Goal: Task Accomplishment & Management: Manage account settings

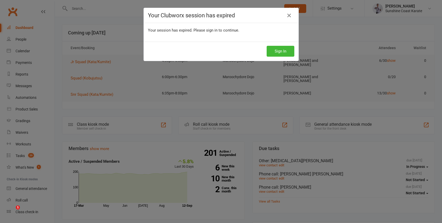
click at [290, 14] on icon at bounding box center [289, 15] width 6 height 6
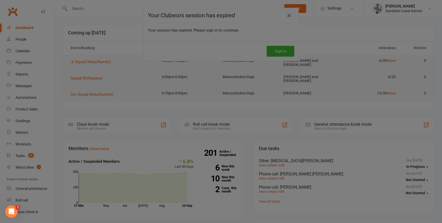
click at [26, 122] on div at bounding box center [221, 111] width 442 height 223
click at [289, 16] on div at bounding box center [221, 111] width 442 height 223
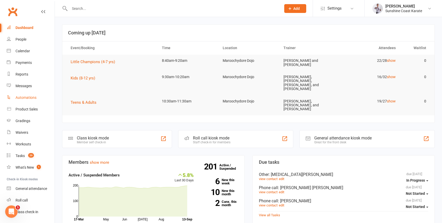
scroll to position [0, 0]
click at [347, 7] on link "Settings" at bounding box center [339, 9] width 36 height 12
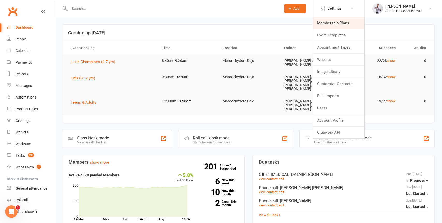
click at [344, 23] on link "Membership Plans" at bounding box center [338, 23] width 51 height 12
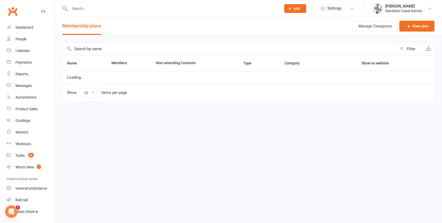
select select "100"
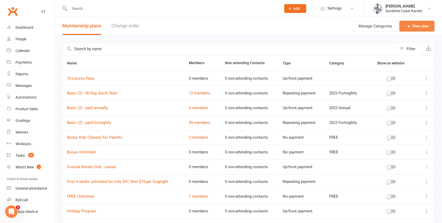
click at [413, 23] on link "New plan" at bounding box center [416, 26] width 35 height 11
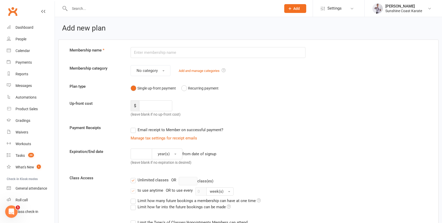
type input "$"
click at [134, 53] on input "4 Week Unlimited" at bounding box center [218, 52] width 175 height 11
type input "INTRO MEMBERSHIP - 4 Week Unlimited"
click at [155, 72] on span "No category" at bounding box center [147, 70] width 21 height 5
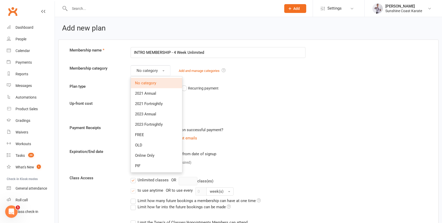
click at [272, 111] on div "Up-front cost $ (leave blank if no up-front cost)" at bounding box center [248, 108] width 365 height 17
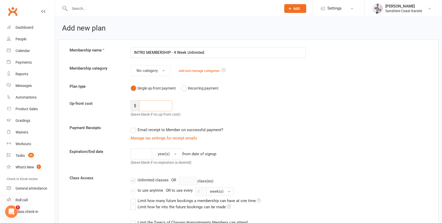
click at [150, 109] on input "number" at bounding box center [155, 105] width 33 height 11
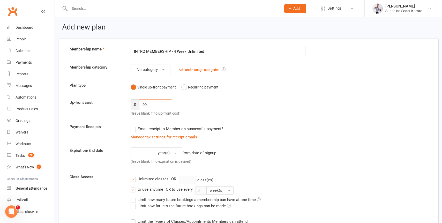
scroll to position [1, 0]
type input "99"
click at [144, 153] on input "number" at bounding box center [141, 152] width 21 height 11
type input "4"
click at [168, 151] on span "year(s)" at bounding box center [164, 152] width 12 height 5
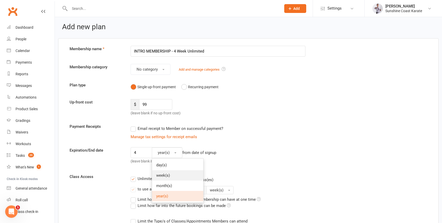
click at [173, 176] on link "week(s)" at bounding box center [177, 175] width 51 height 10
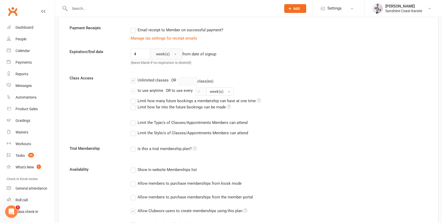
scroll to position [101, 0]
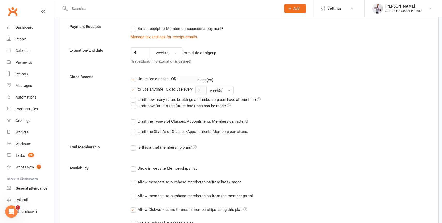
click at [134, 122] on label "Limit the Type/s of Classes/Appointments Members can attend" at bounding box center [189, 121] width 117 height 6
click at [134, 118] on input "Limit the Type/s of Classes/Appointments Members can attend" at bounding box center [132, 118] width 3 height 0
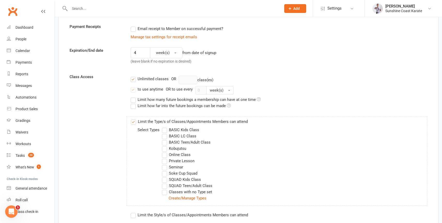
click at [164, 134] on label "BASIC LC Class" at bounding box center [179, 136] width 34 height 6
click at [164, 133] on input "BASIC LC Class" at bounding box center [163, 133] width 3 height 0
click at [164, 127] on label "BASIC Kids Class" at bounding box center [180, 130] width 37 height 6
click at [164, 127] on input "BASIC Kids Class" at bounding box center [163, 127] width 3 height 0
click at [165, 143] on label "BASIC Teen/Adult Class" at bounding box center [186, 142] width 49 height 6
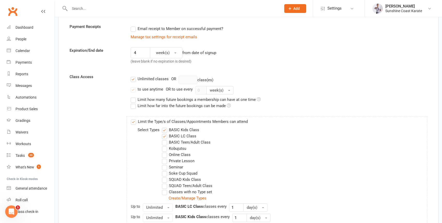
click at [165, 139] on input "BASIC Teen/Adult Class" at bounding box center [163, 139] width 3 height 0
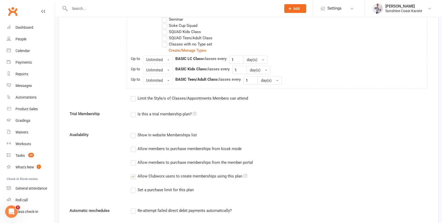
scroll to position [255, 0]
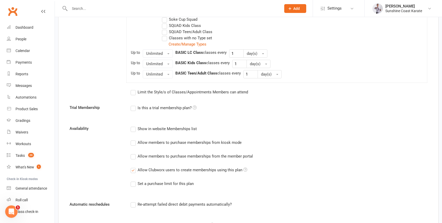
click at [181, 93] on label "Limit the Style/s of Classes/Appointments Members can attend" at bounding box center [189, 92] width 117 height 6
click at [134, 89] on input "Limit the Style/s of Classes/Appointments Members can attend" at bounding box center [132, 89] width 3 height 0
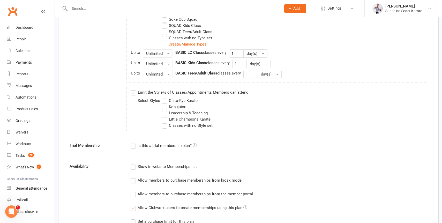
click at [165, 99] on label "Chito-Ryu Karate" at bounding box center [180, 101] width 36 height 6
click at [165, 98] on input "Chito-Ryu Karate" at bounding box center [163, 98] width 3 height 0
click at [165, 118] on label "Little Champions Karate" at bounding box center [186, 119] width 49 height 6
click at [165, 116] on input "Little Champions Karate" at bounding box center [163, 116] width 3 height 0
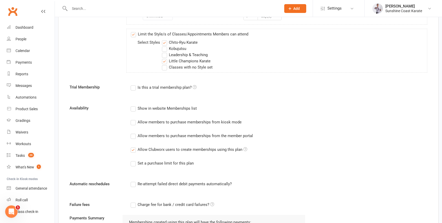
scroll to position [315, 0]
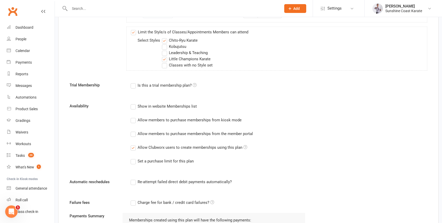
click at [197, 84] on icon at bounding box center [195, 85] width 4 height 4
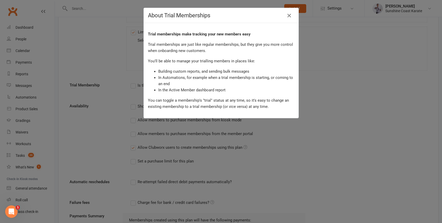
click at [290, 14] on icon "button" at bounding box center [289, 15] width 6 height 6
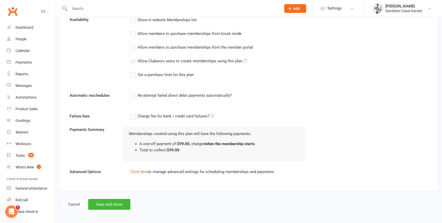
scroll to position [403, 0]
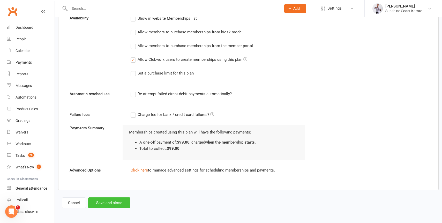
click at [113, 201] on button "Save and close" at bounding box center [109, 202] width 42 height 11
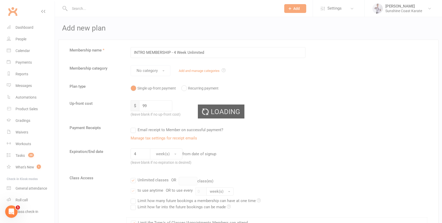
select select "100"
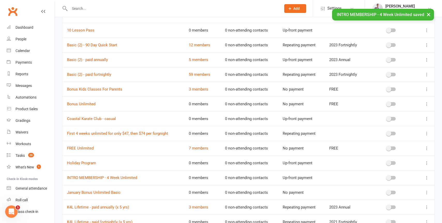
scroll to position [48, 0]
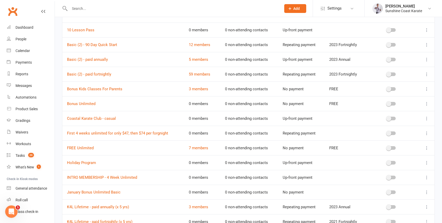
click at [427, 133] on icon at bounding box center [426, 133] width 5 height 5
click at [394, 155] on link "Duplicate" at bounding box center [403, 153] width 51 height 10
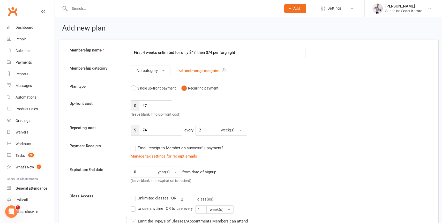
drag, startPoint x: 175, startPoint y: 52, endPoint x: 253, endPoint y: 56, distance: 78.5
click at [253, 56] on input "First 4 weeks unlimited for only $47, then $74 per forgnight" at bounding box center [218, 52] width 175 height 11
drag, startPoint x: 142, startPoint y: 52, endPoint x: 122, endPoint y: 53, distance: 19.9
click at [122, 53] on div "Membership name First 4 weeks unlimited $99" at bounding box center [248, 52] width 365 height 11
type input "INTRO 4 weeks unlimited $99"
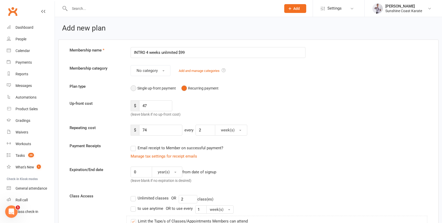
click at [133, 87] on button "Single up-front payment" at bounding box center [153, 88] width 45 height 10
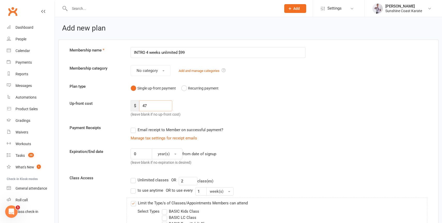
click at [153, 105] on input "47" at bounding box center [155, 105] width 33 height 11
type input "99"
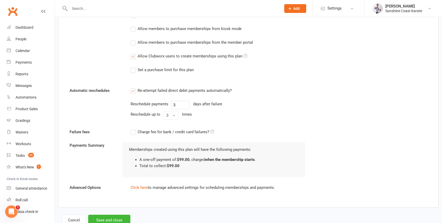
scroll to position [445, 0]
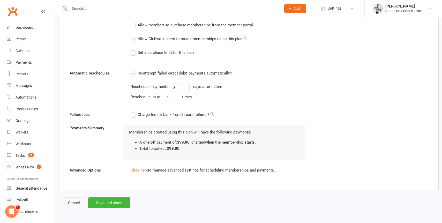
click at [73, 202] on button "Cancel" at bounding box center [74, 202] width 24 height 11
select select "100"
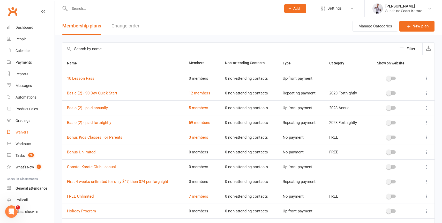
click at [21, 131] on div "Waivers" at bounding box center [22, 132] width 13 height 4
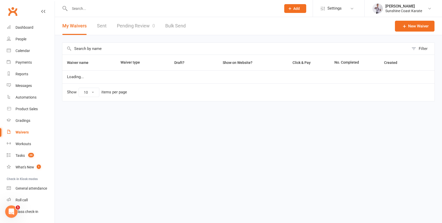
select select "100"
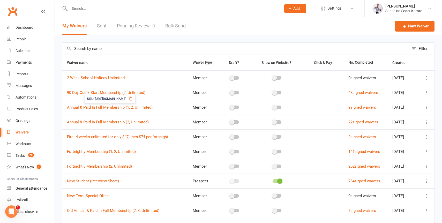
scroll to position [1, 0]
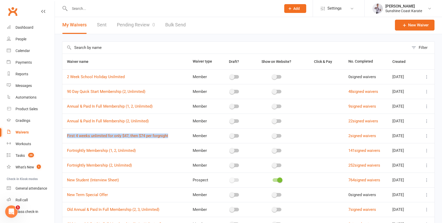
click at [427, 136] on icon at bounding box center [426, 135] width 5 height 5
click at [397, 147] on link "Edit waiver" at bounding box center [399, 146] width 61 height 10
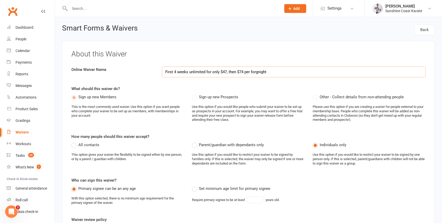
select select "checkbox"
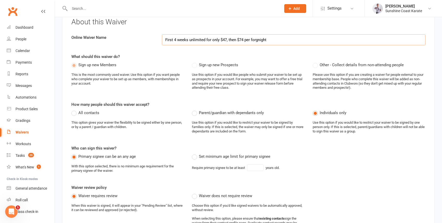
scroll to position [34, 0]
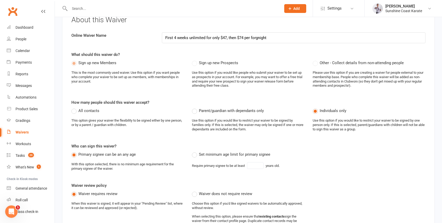
click at [196, 158] on label "Set minimum age limit for primary signee" at bounding box center [231, 154] width 78 height 6
click at [195, 151] on input "Set minimum age limit for primary signee" at bounding box center [193, 151] width 3 height 0
type input "18"
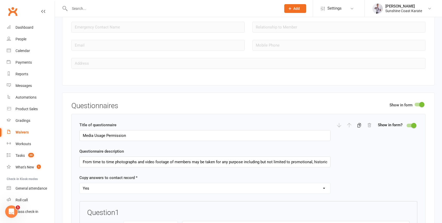
scroll to position [606, 0]
drag, startPoint x: 256, startPoint y: 172, endPoint x: 353, endPoint y: 171, distance: 96.2
click at [353, 171] on div "Title of questionnaire Media Usage Permission Questionnaire description From ti…" at bounding box center [248, 161] width 338 height 79
click at [305, 167] on input "From time to time photographs and video footage of members may be taken for any…" at bounding box center [204, 161] width 251 height 11
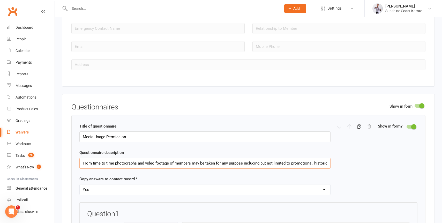
scroll to position [607, 0]
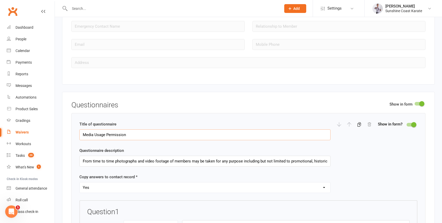
click at [130, 140] on input "Media Usage Permission" at bounding box center [204, 134] width 251 height 11
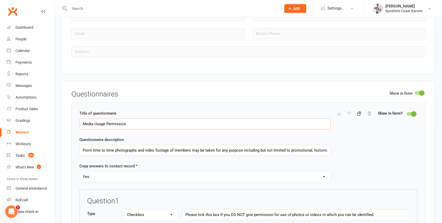
scroll to position [628, 0]
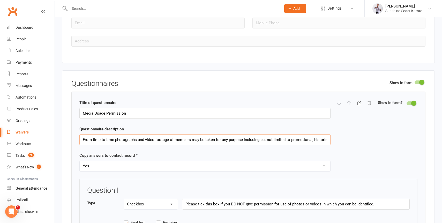
click at [183, 145] on input "From time to time photographs and video footage of members may be taken for any…" at bounding box center [204, 139] width 251 height 11
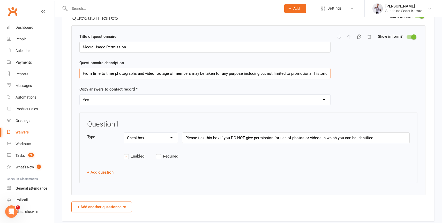
scroll to position [694, 0]
click at [221, 143] on input "Please tick this box if you DO NOT give permission for use of photos or videos …" at bounding box center [296, 137] width 228 height 11
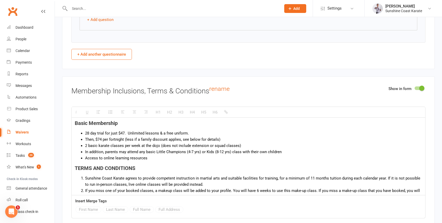
scroll to position [849, 0]
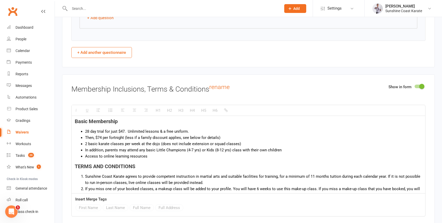
click at [140, 93] on h3 "Membership Inclusions, Terms & Conditions rename" at bounding box center [248, 89] width 354 height 10
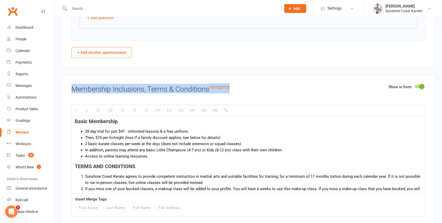
click at [140, 93] on h3 "Membership Inclusions, Terms & Conditions rename" at bounding box center [248, 89] width 354 height 10
click at [193, 93] on h3 "Membership Inclusions, Terms & Conditions rename" at bounding box center [248, 89] width 354 height 10
drag, startPoint x: 210, startPoint y: 99, endPoint x: 71, endPoint y: 99, distance: 139.1
click at [71, 99] on div "Show in form Membership Inclusions, Terms & Conditions rename H1 H2 H3 H4 H5 H6…" at bounding box center [248, 153] width 373 height 159
copy h3 "Membership Inclusions, Terms & Conditions"
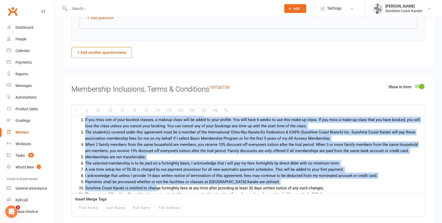
scroll to position [79, 0]
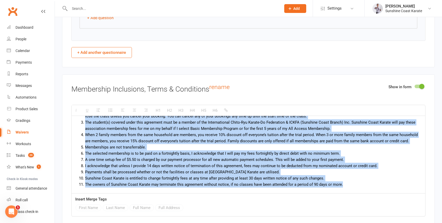
drag, startPoint x: 73, startPoint y: 132, endPoint x: 175, endPoint y: 215, distance: 131.1
click at [175, 215] on div "H1 H2 H3 H4 H5 H6 Basic Membership 28 day trial for just $47. Unlimited lessons…" at bounding box center [248, 161] width 354 height 112
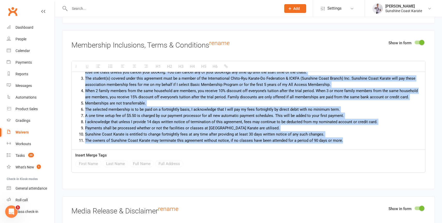
scroll to position [895, 0]
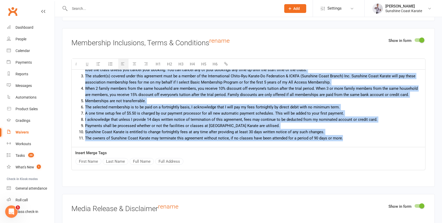
copy div "Basic Membership 28 day trial for just $47. Unlimited lessons & a free uniform.…"
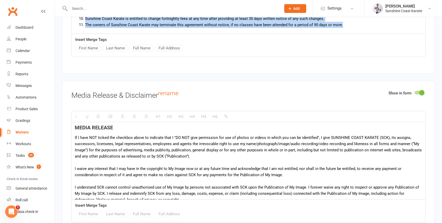
scroll to position [1010, 0]
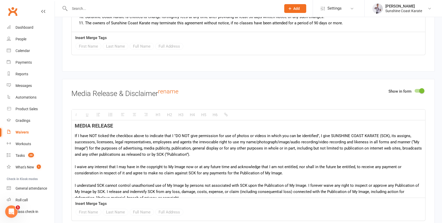
click at [134, 98] on h3 "Media Release & Disclaimer rename" at bounding box center [248, 93] width 354 height 10
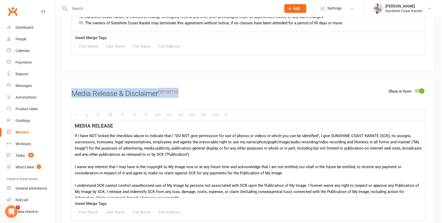
click at [134, 98] on h3 "Media Release & Disclaimer rename" at bounding box center [248, 93] width 354 height 10
click at [80, 98] on h3 "Media Release & Disclaimer rename" at bounding box center [248, 93] width 354 height 10
drag, startPoint x: 80, startPoint y: 104, endPoint x: 138, endPoint y: 103, distance: 57.7
click at [138, 98] on h3 "Media Release & Disclaimer rename" at bounding box center [248, 93] width 354 height 10
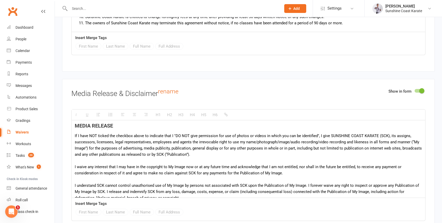
click at [108, 138] on div "MEDIA RELEASE If I have NOT ticked the checkbox above to indicate that I "DO NO…" at bounding box center [249, 227] width 354 height 214
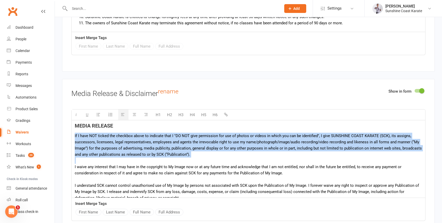
click at [108, 138] on div "MEDIA RELEASE If I have NOT ticked the checkbox above to indicate that I "DO NO…" at bounding box center [249, 227] width 354 height 214
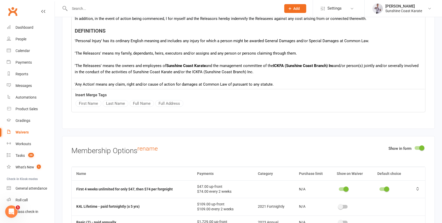
scroll to position [1121, 0]
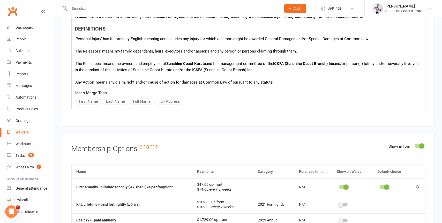
click at [144, 54] on div "'The Releasors' means my family, dependants, heirs, executors and/or assigns an…" at bounding box center [248, 51] width 347 height 6
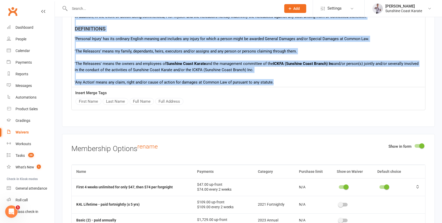
copy div "MEDIA RELEASE If I have NOT ticked the checkbox above to indicate that I "DO NO…"
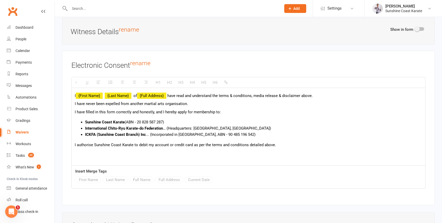
scroll to position [1698, 0]
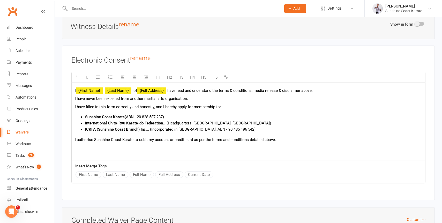
click at [288, 143] on p "I authorise Sunshine Coast Karate to debit my account or credit card as per the…" at bounding box center [248, 140] width 347 height 6
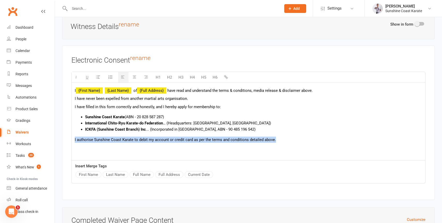
click at [288, 143] on p "I authorise Sunshine Coast Karate to debit my account or credit card as per the…" at bounding box center [248, 140] width 347 height 6
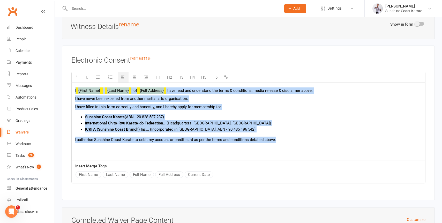
copy div "I {First Name} {Last Name} of {Full Address} have read and understand the terms…"
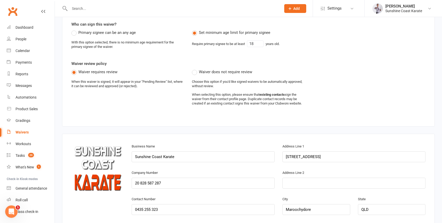
scroll to position [154, 0]
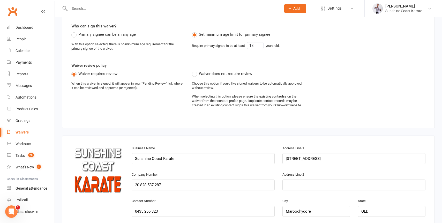
select select "100"
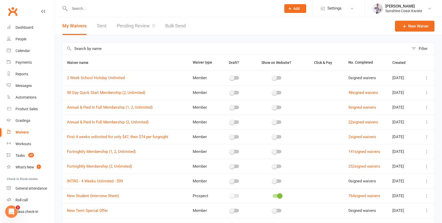
click at [91, 46] on input "text" at bounding box center [235, 49] width 347 height 12
type input "new"
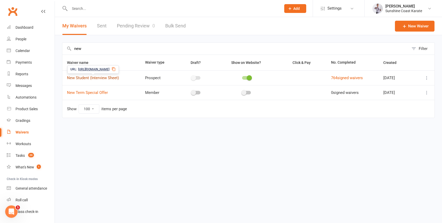
click at [80, 77] on link "New Student (Interview Sheet)" at bounding box center [93, 78] width 52 height 5
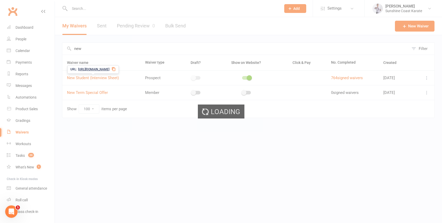
select select "applies_to_all_signees"
select select "copy_answers_for_all_signees"
select select "select"
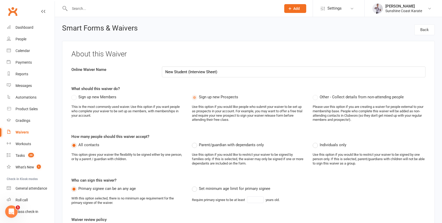
select select "100"
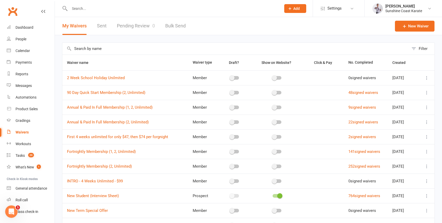
click at [96, 50] on input "text" at bounding box center [235, 49] width 347 height 12
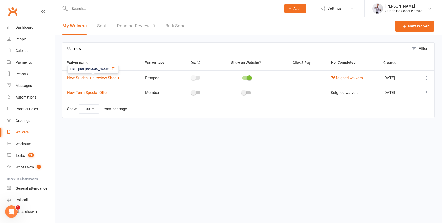
type input "new"
click at [116, 69] on icon at bounding box center [113, 69] width 4 height 4
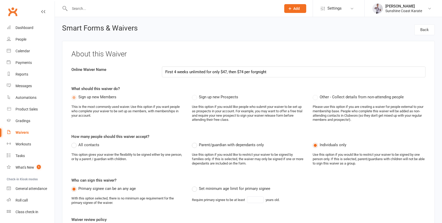
select select "checkbox"
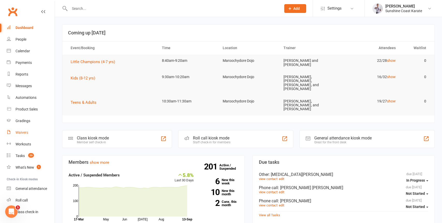
click at [25, 131] on div "Waivers" at bounding box center [22, 132] width 13 height 4
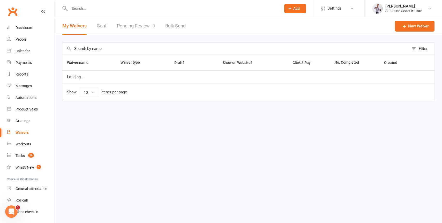
select select "100"
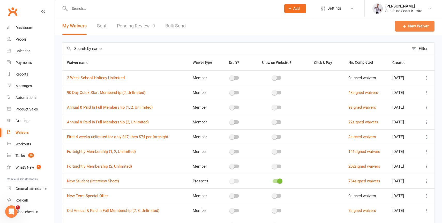
click at [412, 26] on link "New Waiver" at bounding box center [415, 26] width 40 height 11
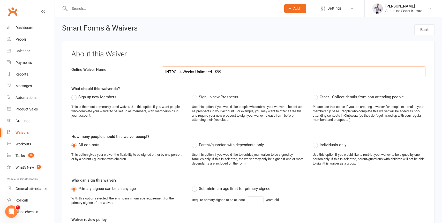
type input "INTRO - 4 Weeks Unlimited - $99"
click at [89, 96] on span "Sign up new Members" at bounding box center [97, 96] width 38 height 5
click at [75, 94] on input "Sign up new Members" at bounding box center [72, 94] width 3 height 0
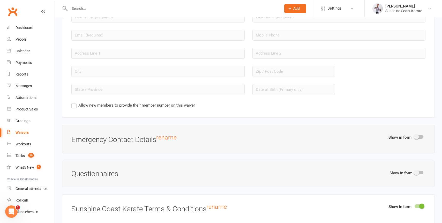
scroll to position [476, 0]
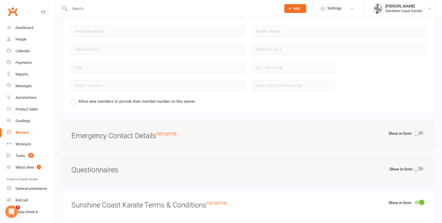
click at [417, 136] on span at bounding box center [416, 132] width 5 height 5
click at [415, 132] on input "checkbox" at bounding box center [415, 132] width 0 height 0
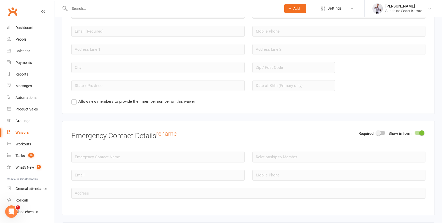
click at [381, 136] on span at bounding box center [378, 132] width 5 height 5
click at [377, 132] on input "checkbox" at bounding box center [377, 132] width 0 height 0
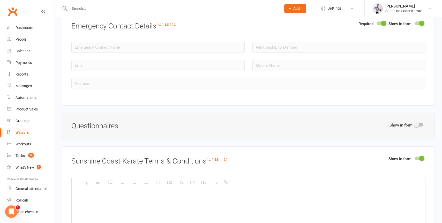
scroll to position [585, 0]
click at [416, 128] on span at bounding box center [416, 125] width 5 height 5
click at [415, 125] on input "checkbox" at bounding box center [415, 125] width 0 height 0
select select "do_not_copy_answers"
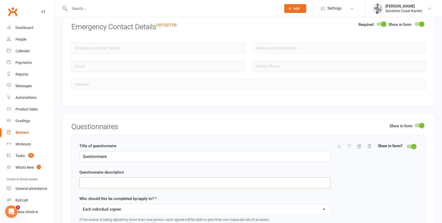
click at [112, 188] on input "text" at bounding box center [204, 182] width 251 height 11
paste input "Media Usage Permission"
type input "Media Usage Permission"
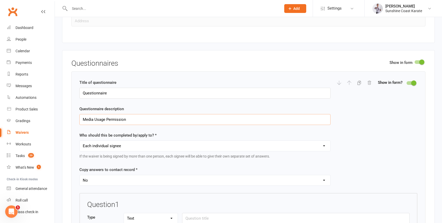
scroll to position [648, 0]
click at [146, 151] on select "Each individual signee Primary signee only Dependent signees only Attending sig…" at bounding box center [205, 145] width 251 height 10
select select "applies_to_primary_signee"
click at [80, 150] on select "Each individual signee Primary signee only Dependent signees only Attending sig…" at bounding box center [205, 145] width 251 height 10
click at [134, 185] on select "Yes No" at bounding box center [205, 180] width 251 height 10
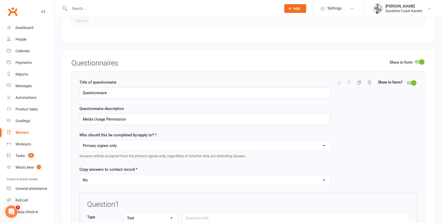
select select "copy_answers_for_all_signees"
click at [80, 184] on select "Yes No" at bounding box center [205, 180] width 251 height 10
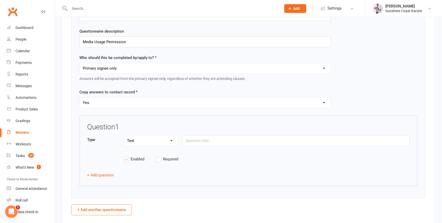
scroll to position [731, 0]
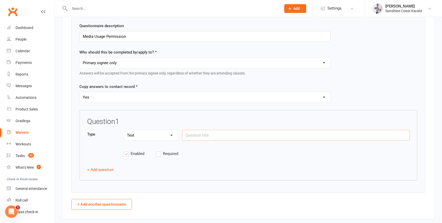
click at [207, 141] on input "text" at bounding box center [296, 135] width 228 height 11
paste input "Please tick this box if you DO NOT give permission for use of photos or videos …"
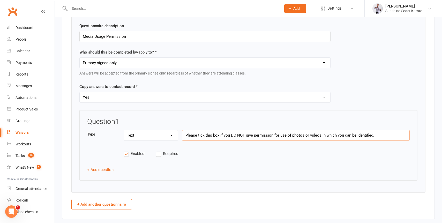
type input "Please tick this box if you DO NOT give permission for use of photos or videos …"
click at [159, 140] on select "Text Select Checkbox" at bounding box center [151, 135] width 54 height 10
click at [163, 140] on select "Text Select Checkbox" at bounding box center [151, 135] width 54 height 10
select select "checkbox"
click at [124, 139] on select "Text Select Checkbox" at bounding box center [151, 135] width 54 height 10
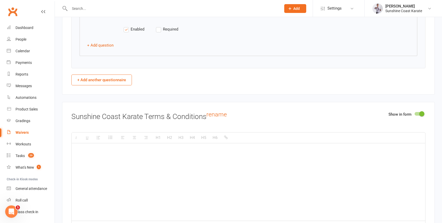
scroll to position [859, 0]
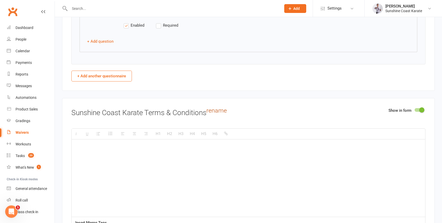
click at [218, 114] on link "rename" at bounding box center [216, 110] width 20 height 7
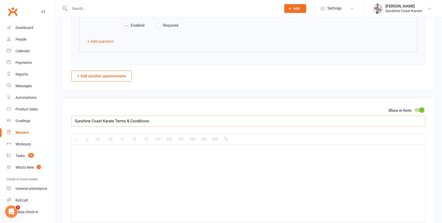
click at [138, 126] on input "Sunshine Coast Karate Terms & Conditions" at bounding box center [248, 121] width 354 height 11
paste input "Membership Inclusions,"
type input "Membership Inclusions, Terms & Conditions"
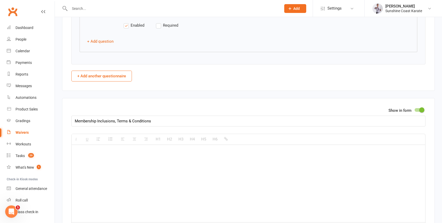
click at [118, 169] on div at bounding box center [249, 184] width 354 height 78
paste div
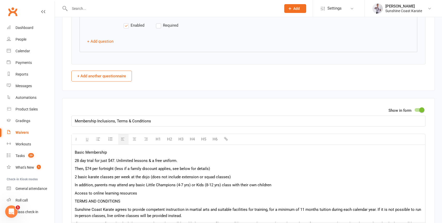
click at [80, 155] on p "Basic Membership" at bounding box center [248, 152] width 347 height 6
click at [109, 155] on p "Basic Membership" at bounding box center [248, 152] width 347 height 6
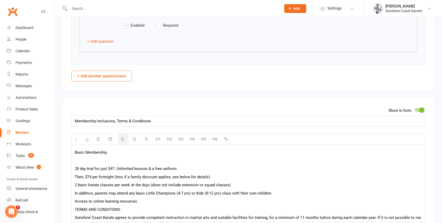
click at [89, 155] on p "Basic Membership" at bounding box center [248, 152] width 347 height 6
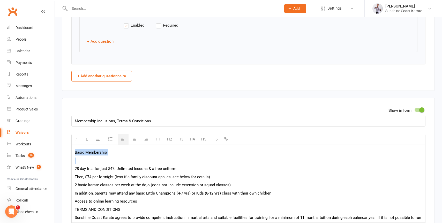
click at [89, 155] on p "Basic Membership" at bounding box center [248, 152] width 347 height 6
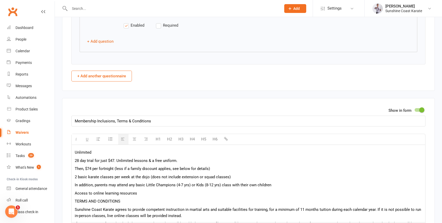
click at [75, 155] on p "Unlimited" at bounding box center [248, 152] width 347 height 6
click at [126, 155] on p "Introductory Unlimited" at bounding box center [248, 152] width 347 height 6
drag, startPoint x: 141, startPoint y: 162, endPoint x: 59, endPoint y: 162, distance: 82.0
click at [59, 162] on div "Smart Forms & Waivers Back About this Waiver Online Waiver Name INTRO - 4 Weeks…" at bounding box center [248, 159] width 387 height 2002
click at [139, 155] on p "Introductory Unlimited (4 Weeks)" at bounding box center [248, 152] width 347 height 6
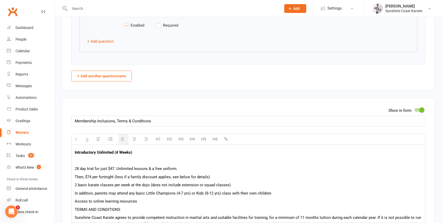
click at [130, 155] on b "Introductory Unlimited (4 Weeks)" at bounding box center [103, 152] width 57 height 5
click at [181, 144] on button "H3" at bounding box center [181, 139] width 10 height 10
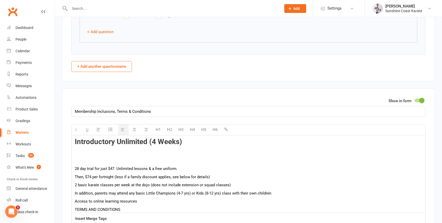
scroll to position [853, 0]
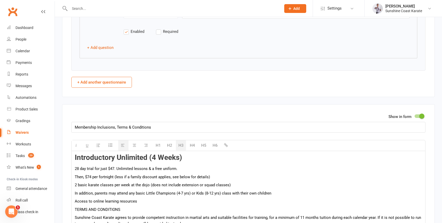
click at [78, 162] on b "Introductory Unlimited (4 Weeks)" at bounding box center [128, 157] width 107 height 9
click at [111, 172] on p "28 day trial for just $47. Unlimited lessons & a free uniform." at bounding box center [248, 169] width 347 height 6
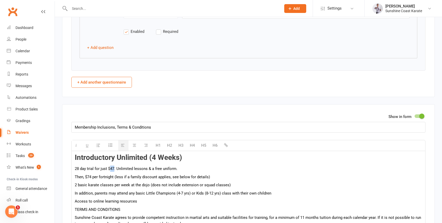
click at [111, 172] on p "28 day trial for just $47. Unlimited lessons & a free uniform." at bounding box center [248, 169] width 347 height 6
click at [181, 172] on p "28 day trial for just $99. Unlimited lessons & a free uniform." at bounding box center [248, 169] width 347 height 6
click at [117, 172] on p "28 day trial for just $99. Unlimited lessons & a free uniform." at bounding box center [248, 169] width 347 height 6
click at [159, 172] on p "28 day trial for just $99. No joining fee, Unlimited lessons & a free uniform." at bounding box center [248, 169] width 347 height 6
click at [142, 172] on p "28 day trial for just $99. No joining fee, Unlimited basic lessons & a free uni…" at bounding box center [248, 169] width 347 height 6
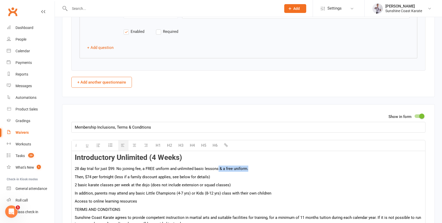
drag, startPoint x: 217, startPoint y: 179, endPoint x: 262, endPoint y: 179, distance: 45.3
click at [262, 172] on p "28 day trial for just $99. No joining fee, a FREE uniform and unlimited basic l…" at bounding box center [248, 169] width 347 height 6
click at [103, 180] on p "Then, $74 per fortnight (less if a family discount applies, see below for detai…" at bounding box center [248, 177] width 347 height 6
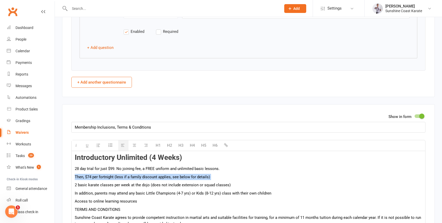
click at [103, 180] on p "Then, $74 per fortnight (less if a family discount applies, see below for detai…" at bounding box center [248, 177] width 347 height 6
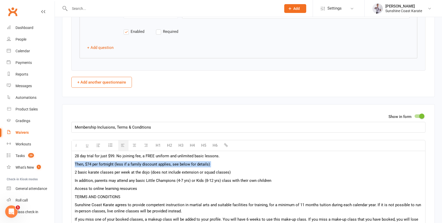
scroll to position [12, 0]
click at [78, 168] on p "Then, $74 per fortnight (less if a family discount applies, see below for detai…" at bounding box center [248, 165] width 347 height 6
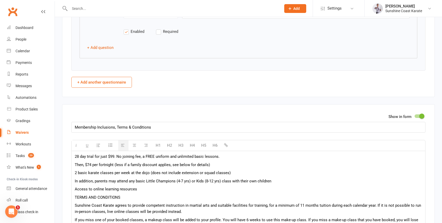
click at [78, 168] on p "Then, $74 per fortnight (less if a family discount applies, see below for detai…" at bounding box center [248, 165] width 347 height 6
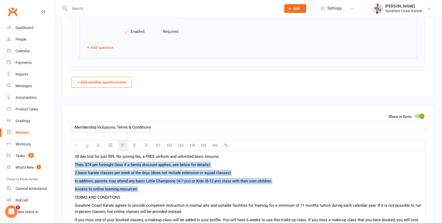
drag, startPoint x: 78, startPoint y: 176, endPoint x: 136, endPoint y: 199, distance: 62.5
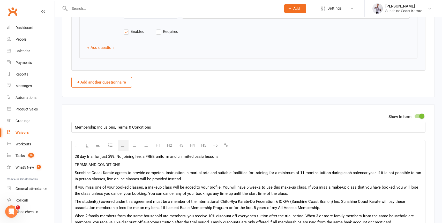
click at [228, 160] on p "28 day trial for just $99. No joining fee, a FREE uniform and unlimited basic l…" at bounding box center [248, 156] width 347 height 6
click at [73, 174] on div "Introductory Unlimited (4 Weeks) 28 day trial for just $99. No joining fee, a F…" at bounding box center [249, 212] width 354 height 147
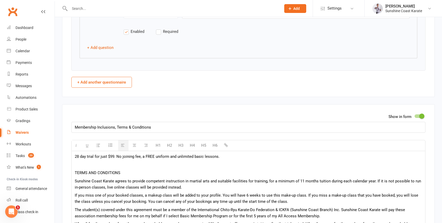
click at [131, 176] on p "TERMS AND CONDITIONS" at bounding box center [248, 173] width 347 height 6
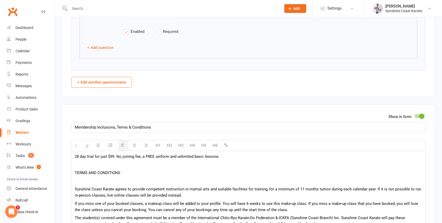
click at [107, 175] on span "TERMS AND CONDITIONS" at bounding box center [98, 172] width 46 height 5
click at [182, 151] on button "H3" at bounding box center [181, 145] width 10 height 10
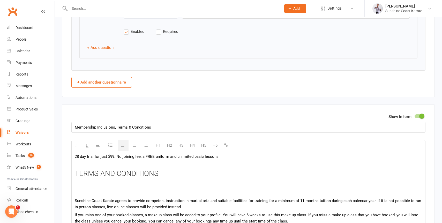
click at [89, 178] on span "TERMS AND CONDITIONS" at bounding box center [117, 173] width 84 height 9
click at [84, 168] on p at bounding box center [248, 165] width 347 height 6
click at [92, 178] on b "TERMS AND CONDITIONS" at bounding box center [117, 173] width 85 height 9
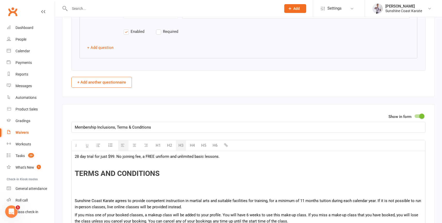
click at [92, 178] on b "TERMS AND CONDITIONS" at bounding box center [117, 173] width 85 height 9
click at [87, 168] on p at bounding box center [248, 165] width 347 height 6
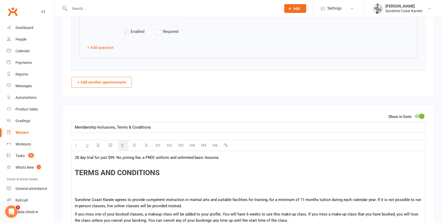
scroll to position [0, 0]
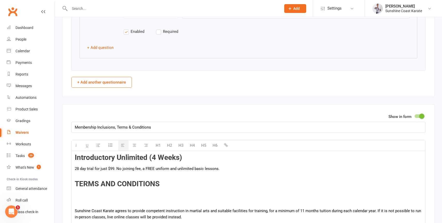
click at [75, 178] on p "28 day trial for just $99. No joining fee, a FREE uniform and unlimited basic l…" at bounding box center [248, 172] width 347 height 12
click at [110, 148] on icon "button" at bounding box center [110, 145] width 5 height 5
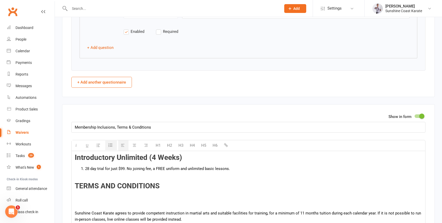
click at [97, 147] on icon "button" at bounding box center [98, 145] width 4 height 4
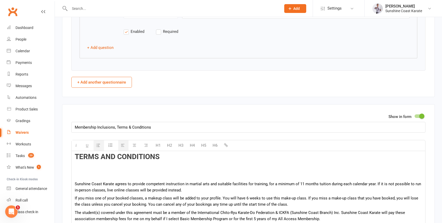
scroll to position [17, 0]
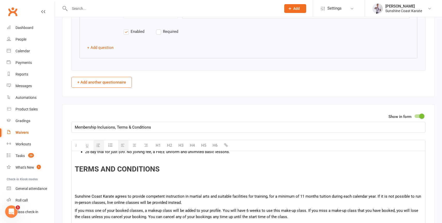
click at [97, 189] on p at bounding box center [248, 183] width 347 height 12
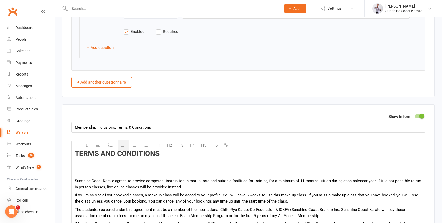
scroll to position [33, 0]
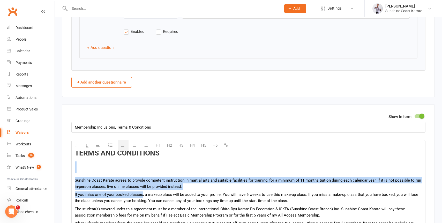
drag, startPoint x: 76, startPoint y: 174, endPoint x: 142, endPoint y: 203, distance: 72.3
click at [142, 203] on div "Introductory Unlimited (4 Weeks) 28 day trial for just $99. No joining fee, a F…" at bounding box center [249, 205] width 354 height 175
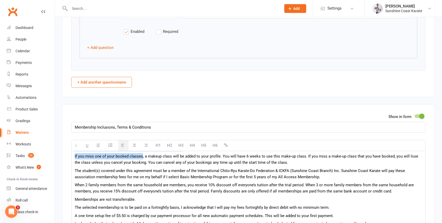
scroll to position [72, 0]
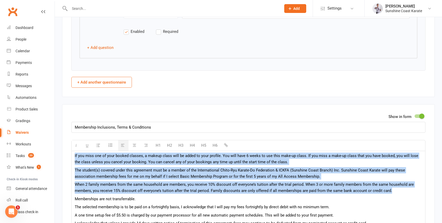
click at [398, 194] on p "When 2 family members from the same household are members, you receive 10% disc…" at bounding box center [248, 187] width 347 height 12
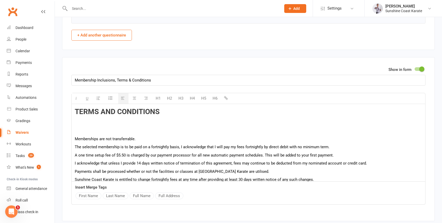
scroll to position [25, 0]
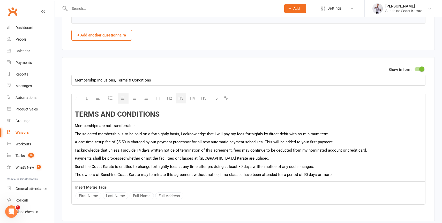
click at [136, 137] on p "The selected membership is to be paid on a fortnightly basis, I acknowledge tha…" at bounding box center [248, 134] width 347 height 6
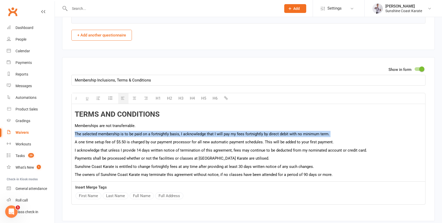
click at [136, 137] on p "The selected membership is to be paid on a fortnightly basis, I acknowledge tha…" at bounding box center [248, 134] width 347 height 6
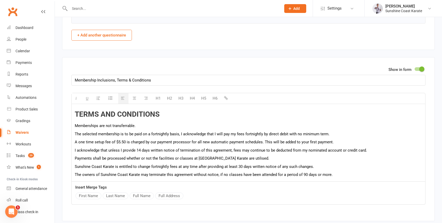
click at [74, 135] on div "Introductory Unlimited (4 Weeks) 28 day trial for just $99. No joining fee, a F…" at bounding box center [249, 130] width 354 height 102
click at [109, 101] on icon "button" at bounding box center [110, 97] width 5 height 5
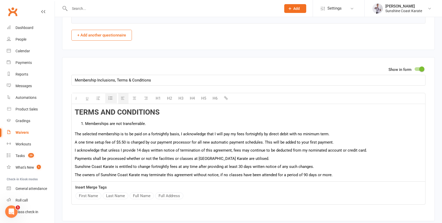
click at [74, 143] on div "Introductory Unlimited (4 Weeks) 28 day trial for just $99. No joining fee, a F…" at bounding box center [249, 129] width 354 height 104
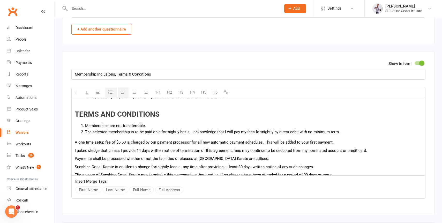
scroll to position [25, 0]
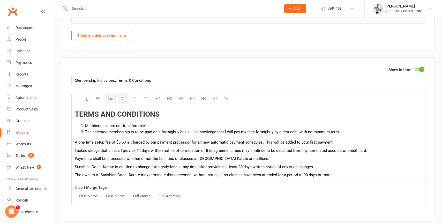
click at [166, 135] on li "The selected membership is to be paid on a fortnightly basis, I acknowledge tha…" at bounding box center [253, 132] width 337 height 6
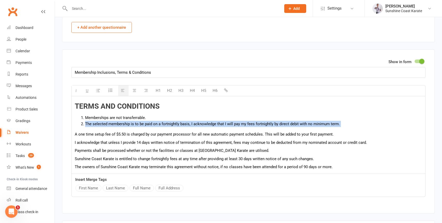
click at [86, 127] on li "The selected membership is to be paid on a fortnightly basis, I acknowledge tha…" at bounding box center [253, 124] width 337 height 6
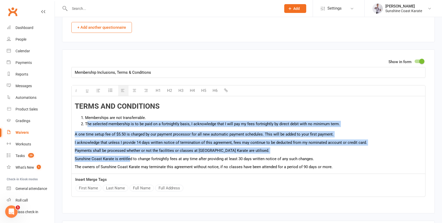
drag, startPoint x: 86, startPoint y: 134, endPoint x: 130, endPoint y: 170, distance: 56.5
click at [130, 170] on div "Introductory Unlimited (4 Weeks) 28 day trial for just $99. No joining fee, a F…" at bounding box center [249, 122] width 354 height 102
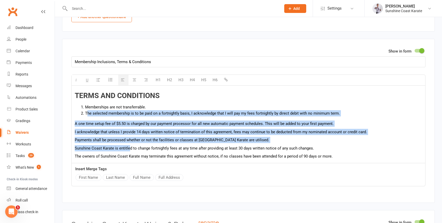
scroll to position [919, 0]
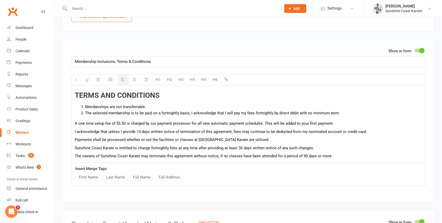
click at [343, 151] on p "Sunshine Coast Karate is entitled to change fortnightly fees at any time after …" at bounding box center [248, 148] width 347 height 6
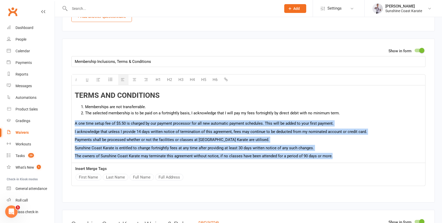
drag, startPoint x: 339, startPoint y: 165, endPoint x: 72, endPoint y: 133, distance: 268.8
click at [72, 133] on div "Introductory Unlimited (4 Weeks) 28 day trial for just $99. No joining fee, a F…" at bounding box center [249, 112] width 354 height 102
click at [74, 133] on div "Introductory Unlimited (4 Weeks) 28 day trial for just $99. No joining fee, a F…" at bounding box center [249, 112] width 354 height 102
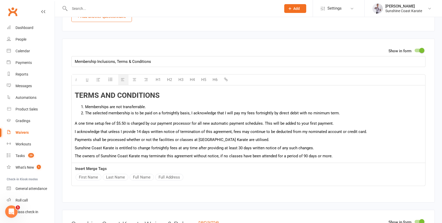
scroll to position [921, 0]
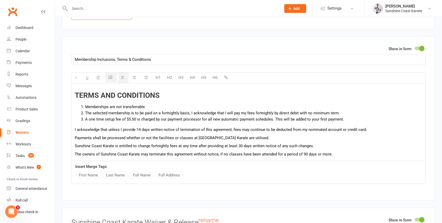
click at [86, 116] on li "The selected membership is to be paid on a fortnightly basis, I acknowledge tha…" at bounding box center [253, 113] width 337 height 6
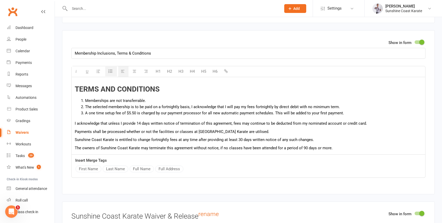
scroll to position [17, 0]
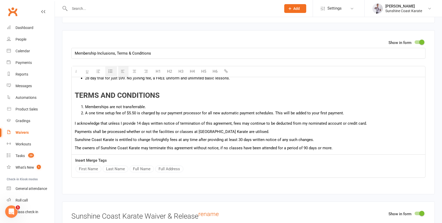
click at [320, 115] on span "A one time setup fee of $5.50 is charged by our payment processor for all new a…" at bounding box center [214, 113] width 259 height 5
drag, startPoint x: 275, startPoint y: 122, endPoint x: 327, endPoint y: 122, distance: 52.8
click at [330, 115] on span "A one time setup fee of $5.50 is charged by our payment processor for all new a…" at bounding box center [214, 113] width 259 height 5
click at [321, 115] on span "A one time setup fee of $5.50 is charged by our payment processor for all new a…" at bounding box center [214, 113] width 259 height 5
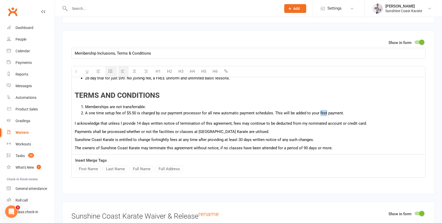
click at [321, 115] on span "A one time setup fee of $5.50 is charged by our payment processor for all new a…" at bounding box center [214, 113] width 259 height 5
click at [72, 132] on div "Introductory Unlimited (4 Weeks) 28 day trial for just $99. No joining fee, a F…" at bounding box center [249, 108] width 354 height 94
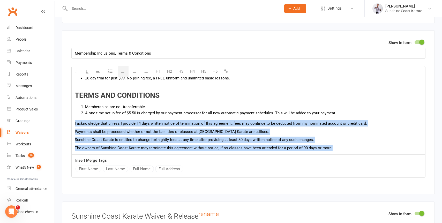
drag, startPoint x: 338, startPoint y: 156, endPoint x: 67, endPoint y: 135, distance: 272.4
click at [67, 135] on div "Show in form Membership Inclusions, Terms & Conditions H1 H2 H3 H4 H5 H6 Introd…" at bounding box center [248, 112] width 373 height 164
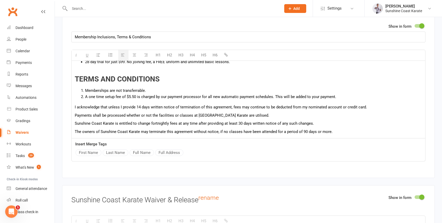
scroll to position [0, 0]
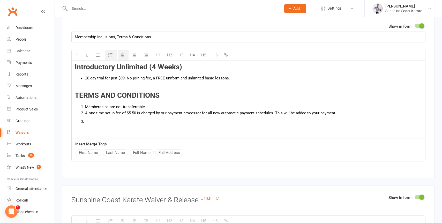
click at [86, 115] on span "A one time setup fee of $5.50 is charged by our payment processor for all new a…" at bounding box center [210, 113] width 251 height 5
click at [89, 124] on p at bounding box center [253, 121] width 337 height 6
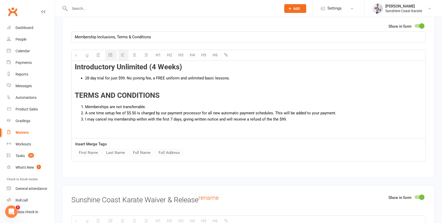
click at [250, 122] on li "I may cancel my membership within with the first 7 days, giving written notice …" at bounding box center [253, 119] width 337 height 6
click at [300, 122] on li "I may cancel my membership within with the first 7 days, giving written notice …" at bounding box center [253, 119] width 337 height 6
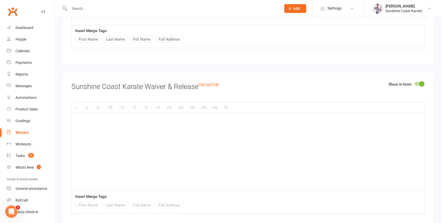
scroll to position [1059, 0]
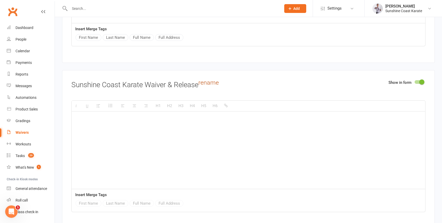
click at [210, 86] on link "rename" at bounding box center [208, 82] width 20 height 7
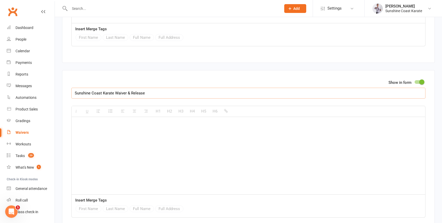
click at [137, 99] on input "Sunshine Coast Karate Waiver & Release" at bounding box center [248, 93] width 354 height 11
paste input "Media Release & Disclaimer"
type input "Media Release & Disclaimer"
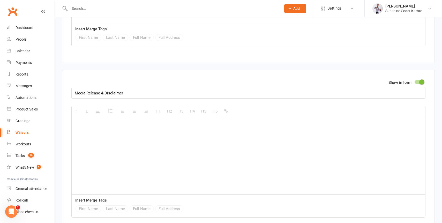
click at [112, 143] on div at bounding box center [249, 156] width 354 height 78
paste div
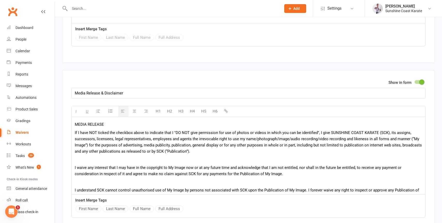
click at [89, 128] on p "MEDIA RELEASE" at bounding box center [248, 124] width 347 height 6
click at [109, 128] on p "MEDIA RELEASE" at bounding box center [248, 124] width 347 height 6
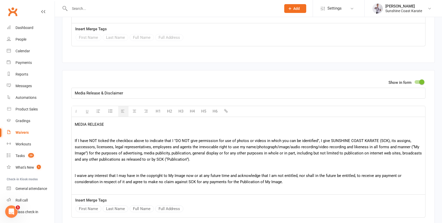
click at [87, 128] on p "MEDIA RELEASE" at bounding box center [248, 124] width 347 height 6
click at [192, 116] on button "H4" at bounding box center [192, 111] width 10 height 10
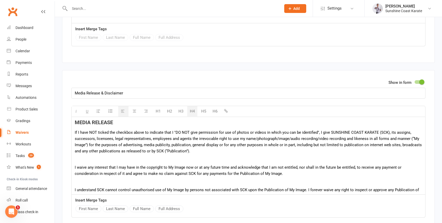
click at [84, 162] on p at bounding box center [248, 159] width 347 height 6
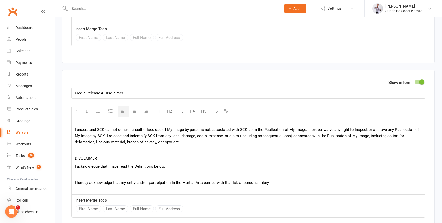
scroll to position [61, 0]
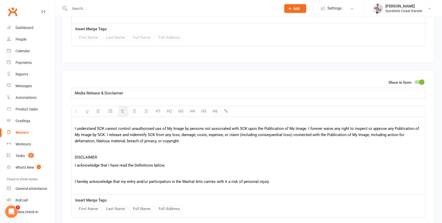
click at [101, 160] on p "DISCLAIMER" at bounding box center [248, 157] width 347 height 6
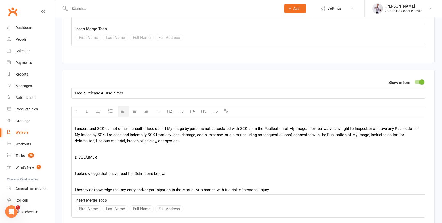
click at [85, 160] on p "DISCLAIMER" at bounding box center [248, 157] width 347 height 6
click at [192, 116] on button "H4" at bounding box center [192, 111] width 10 height 10
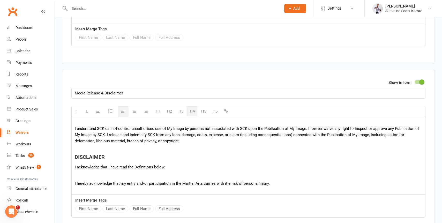
click at [80, 178] on p at bounding box center [248, 175] width 347 height 6
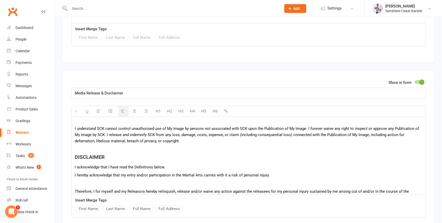
click at [91, 186] on p at bounding box center [248, 183] width 347 height 6
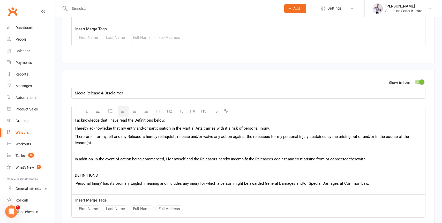
scroll to position [109, 0]
click at [89, 153] on p at bounding box center [248, 150] width 347 height 6
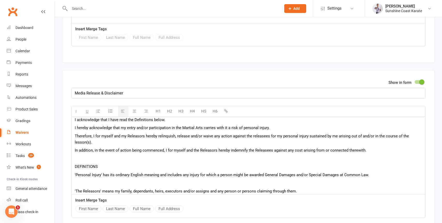
click at [104, 170] on p "DEFINITIONS" at bounding box center [248, 166] width 347 height 6
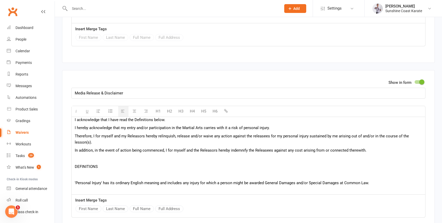
click at [88, 170] on p "DEFINITIONS" at bounding box center [248, 166] width 347 height 6
click at [192, 116] on button "H4" at bounding box center [192, 111] width 10 height 10
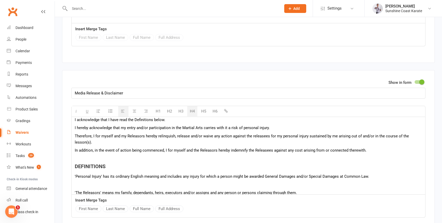
click at [93, 188] on p at bounding box center [248, 185] width 347 height 6
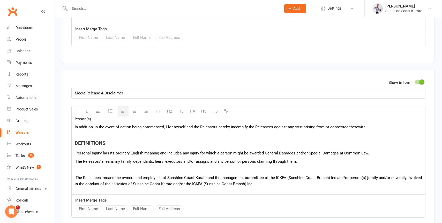
scroll to position [144, 0]
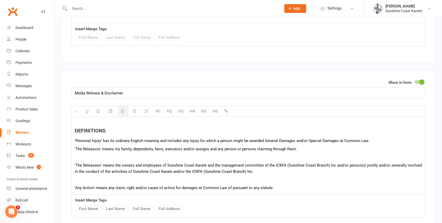
click at [80, 160] on p at bounding box center [248, 157] width 347 height 6
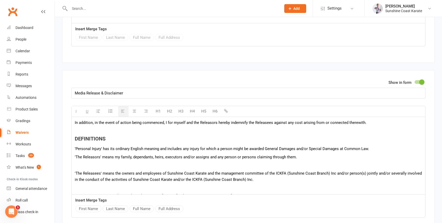
scroll to position [1067, 0]
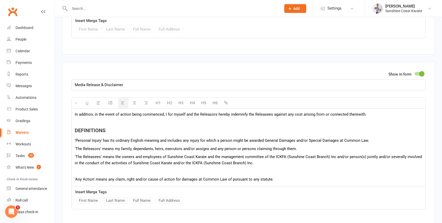
click at [78, 174] on p at bounding box center [248, 171] width 347 height 6
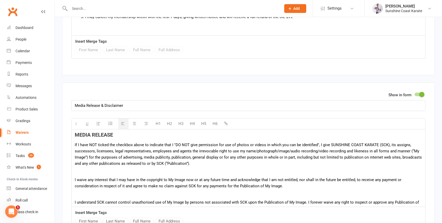
scroll to position [1047, 0]
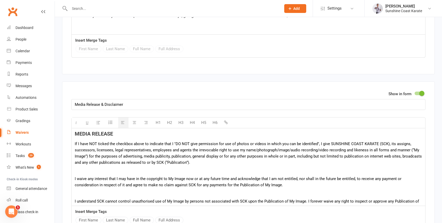
click at [79, 174] on p at bounding box center [248, 170] width 347 height 6
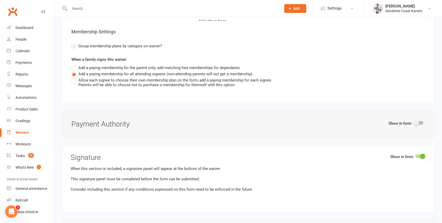
scroll to position [1457, 0]
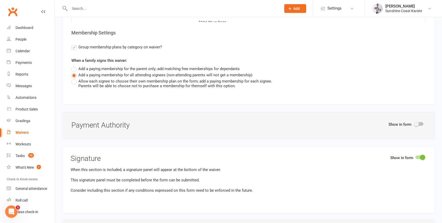
click at [417, 126] on span at bounding box center [416, 123] width 5 height 5
click at [415, 123] on input "checkbox" at bounding box center [415, 123] width 0 height 0
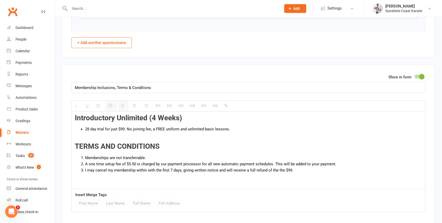
scroll to position [924, 0]
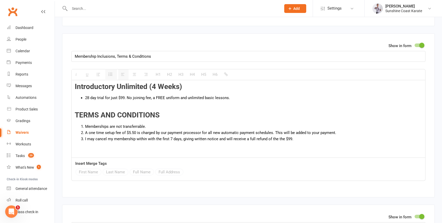
click at [297, 142] on li "I may cancel my membership within with the first 7 days, giving written notice …" at bounding box center [253, 139] width 337 height 6
click at [126, 107] on li "28 day trial for just $99. No joining fee, a FREE uniform and unlimited basic l…" at bounding box center [253, 101] width 337 height 12
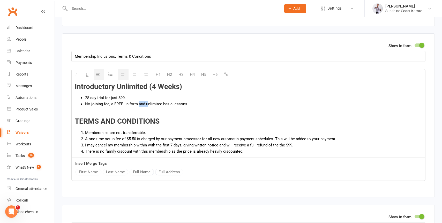
drag, startPoint x: 148, startPoint y: 113, endPoint x: 138, endPoint y: 114, distance: 10.1
click at [138, 113] on li "No joining fee, a FREE uniform and unlimited basic lessons." at bounding box center [253, 107] width 337 height 12
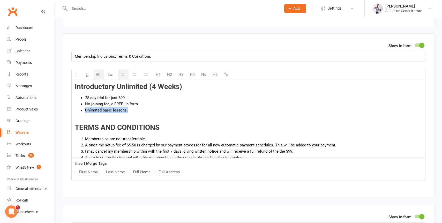
drag, startPoint x: 138, startPoint y: 119, endPoint x: 79, endPoint y: 118, distance: 58.7
click at [79, 118] on ul "28 day trial for just $99. No joining fee, a FREE uniform Unlimited basic lesso…" at bounding box center [248, 107] width 347 height 25
click at [85, 101] on li "28 day trial for just $99." at bounding box center [253, 98] width 337 height 6
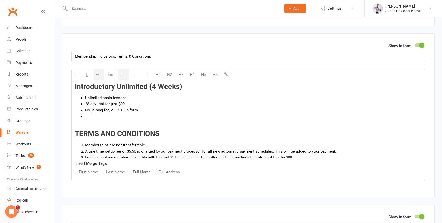
click at [134, 107] on li "28 day trial for just $99." at bounding box center [253, 104] width 337 height 6
click at [87, 113] on li "No joining fee, a FREE uniform" at bounding box center [253, 110] width 337 height 6
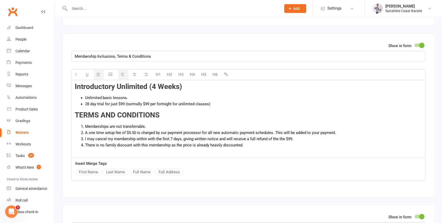
click at [135, 101] on li "Unlimited basic lessons." at bounding box center [253, 98] width 337 height 6
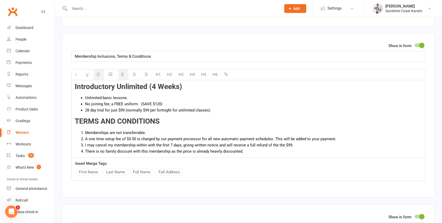
click at [231, 125] on h3 "TERMS AND CONDITIONS" at bounding box center [248, 121] width 347 height 8
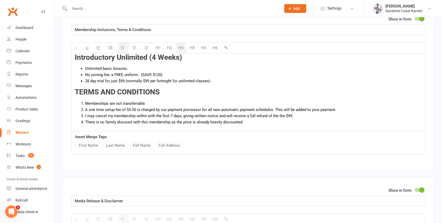
scroll to position [954, 0]
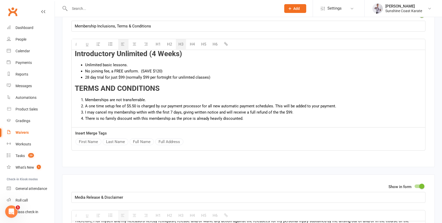
click at [265, 122] on li "There is no family discount with this membership as the price is already heavil…" at bounding box center [253, 118] width 337 height 6
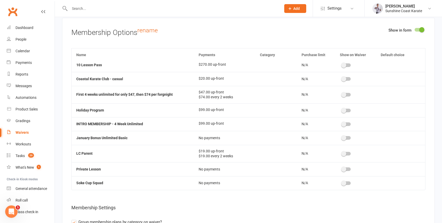
scroll to position [388, 0]
click at [346, 126] on span at bounding box center [343, 123] width 5 height 5
click at [342, 123] on input "checkbox" at bounding box center [342, 123] width 0 height 0
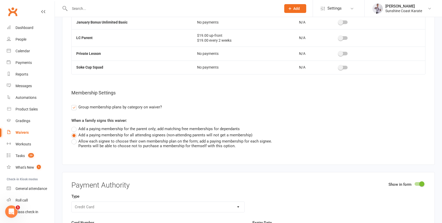
scroll to position [1398, 0]
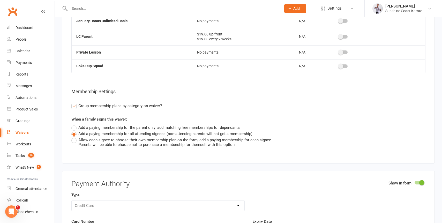
click at [85, 147] on span "Allow each signee to choose their own membership plan on the form; add a paying…" at bounding box center [175, 142] width 194 height 10
click at [75, 137] on input "Allow each signee to choose their own membership plan on the form; add a paying…" at bounding box center [72, 137] width 3 height 0
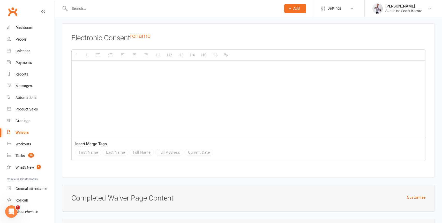
scroll to position [0, 0]
click at [164, 102] on div at bounding box center [249, 99] width 354 height 78
paste div
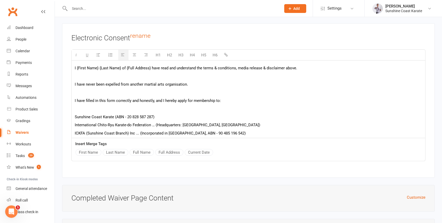
click at [76, 71] on p "I {First Name} {Last Name} of {Full Address} have read and understand the terms…" at bounding box center [248, 68] width 347 height 6
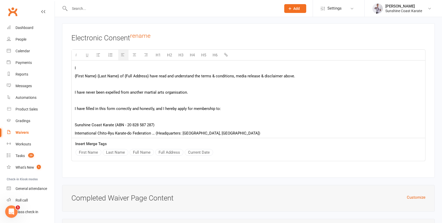
click at [95, 71] on p "I" at bounding box center [248, 68] width 347 height 6
click at [85, 156] on button "First Name" at bounding box center [89, 152] width 26 height 7
click at [141, 156] on button "Full Name" at bounding box center [142, 152] width 24 height 7
click at [167, 156] on button "Full Address" at bounding box center [169, 152] width 28 height 7
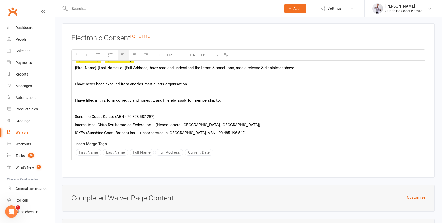
scroll to position [0, 0]
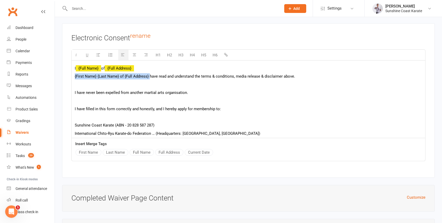
drag, startPoint x: 149, startPoint y: 85, endPoint x: 143, endPoint y: 75, distance: 11.7
click at [143, 75] on div "I {Full Name} of {Full Address} {First Name} {Last Name} of {Full Address} have…" at bounding box center [249, 109] width 354 height 96
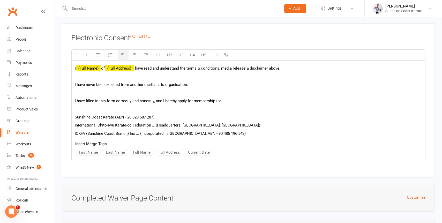
click at [134, 88] on div "I {Full Name} of {Full Address} have read and understand the terms & conditions…" at bounding box center [249, 105] width 354 height 88
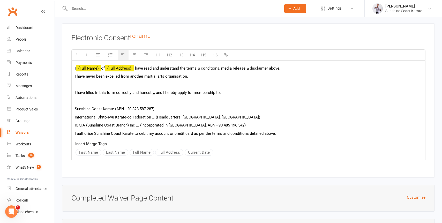
click at [105, 88] on p at bounding box center [248, 84] width 347 height 6
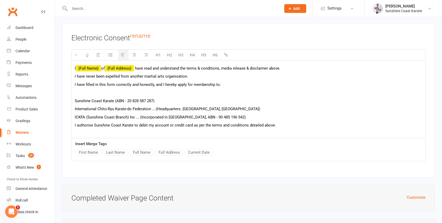
click at [91, 96] on p at bounding box center [248, 92] width 347 height 6
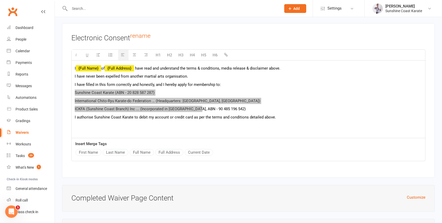
drag, startPoint x: 74, startPoint y: 101, endPoint x: 194, endPoint y: 116, distance: 120.4
click at [194, 116] on div "I {Full Name} of {Full Address} have read and understand the terms & conditions…" at bounding box center [249, 100] width 354 height 78
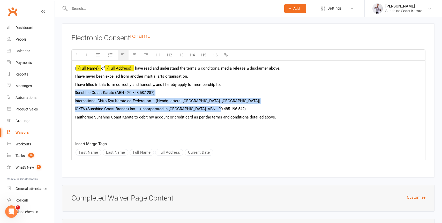
click at [220, 112] on p "ICKFA (Sunshine Coast Branch) Inc ... (Incorporated in [GEOGRAPHIC_DATA], ABN -…" at bounding box center [248, 109] width 347 height 6
click at [98, 57] on icon "button" at bounding box center [98, 55] width 4 height 4
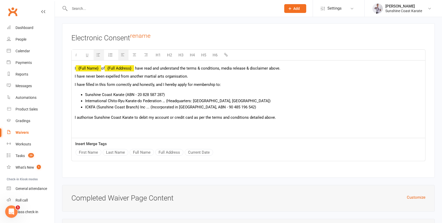
click at [284, 121] on p "I authorise Sunshine Coast Karate to debit my account or credit card as per the…" at bounding box center [248, 117] width 347 height 6
click at [199, 156] on button "Current Date" at bounding box center [199, 152] width 28 height 7
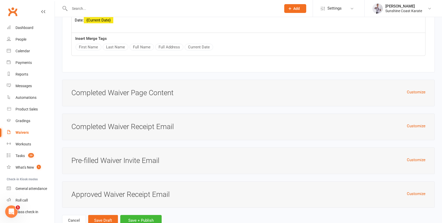
scroll to position [1954, 0]
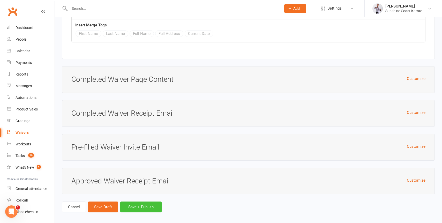
click at [135, 212] on button "Save + Publish" at bounding box center [140, 206] width 41 height 11
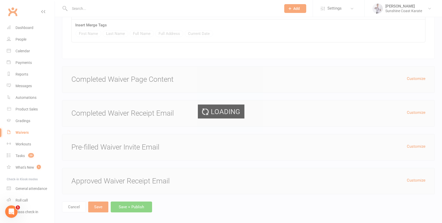
select select "100"
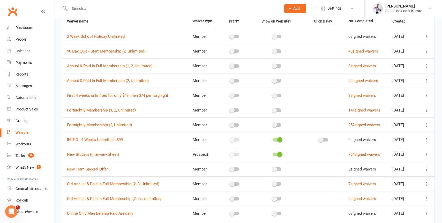
scroll to position [39, 0]
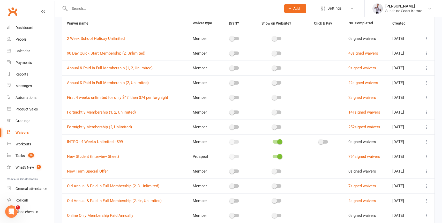
click at [277, 142] on span at bounding box center [279, 141] width 5 height 5
click at [273, 141] on input "checkbox" at bounding box center [273, 141] width 0 height 0
click at [106, 133] on span "[URL][DOMAIN_NAME]" at bounding box center [95, 133] width 31 height 5
click at [426, 142] on icon at bounding box center [426, 141] width 5 height 5
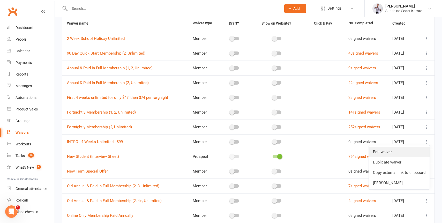
click at [392, 154] on link "Edit waiver" at bounding box center [399, 152] width 61 height 10
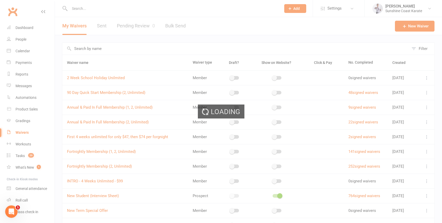
select select "applies_to_primary_signee"
select select "checkbox"
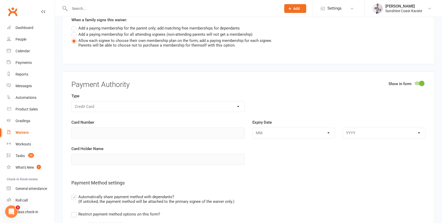
scroll to position [1482, 0]
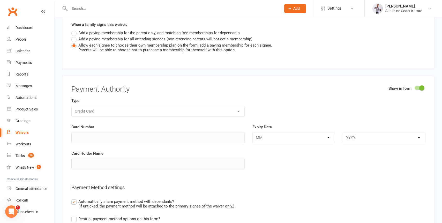
click at [420, 91] on span at bounding box center [421, 87] width 5 height 5
click at [415, 87] on input "checkbox" at bounding box center [415, 87] width 0 height 0
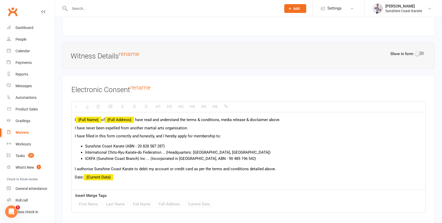
scroll to position [1627, 0]
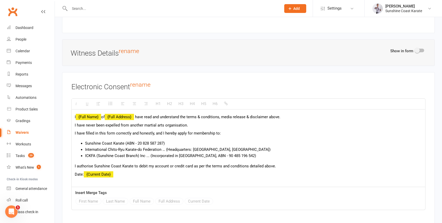
click at [154, 169] on p "I authorise Sunshine Coast Karate to debit my account or credit card as per the…" at bounding box center [248, 166] width 347 height 6
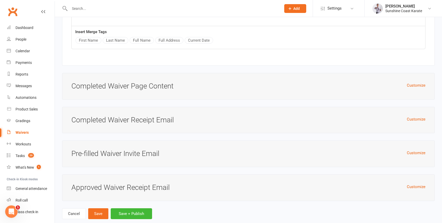
scroll to position [1807, 0]
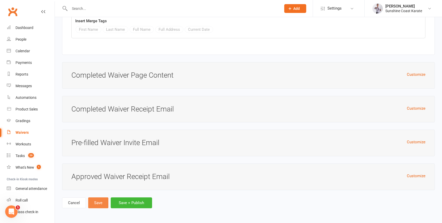
click at [101, 203] on button "Save" at bounding box center [98, 202] width 20 height 11
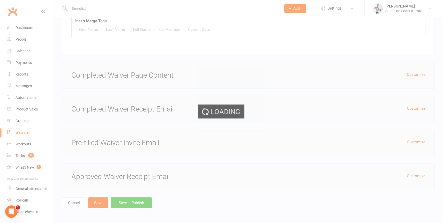
select select "100"
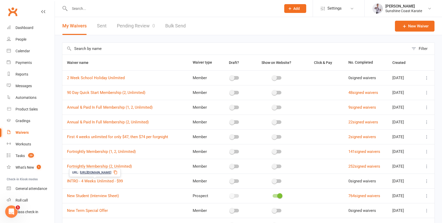
click at [109, 173] on span "[URL][DOMAIN_NAME]" at bounding box center [95, 172] width 31 height 5
click at [98, 182] on link "INTRO - 4 Weeks Unlimited - $99" at bounding box center [95, 181] width 56 height 5
click at [174, 170] on td "Fortnightly Membership (2, Unlimited)" at bounding box center [125, 166] width 126 height 15
click at [99, 182] on link "INTRO - 4 Weeks Unlimited - $99" at bounding box center [95, 181] width 56 height 5
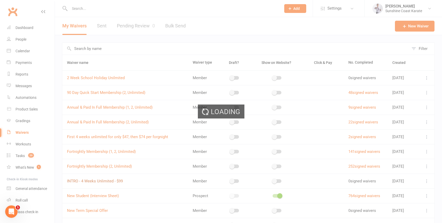
select select "applies_to_primary_signee"
select select "checkbox"
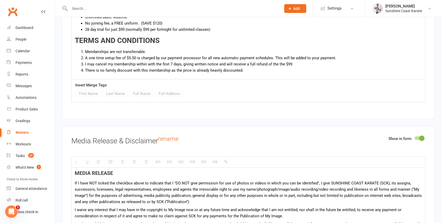
scroll to position [996, 0]
click at [163, 62] on li "A one time setup fee of $5.50 is charged by our payment processor for all new a…" at bounding box center [253, 59] width 337 height 6
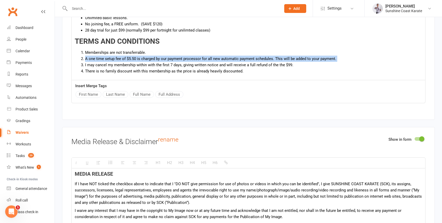
click at [163, 62] on li "A one time setup fee of $5.50 is charged by our payment processor for all new a…" at bounding box center [253, 59] width 337 height 6
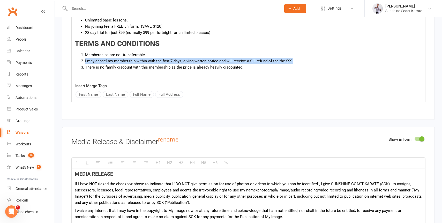
scroll to position [0, 0]
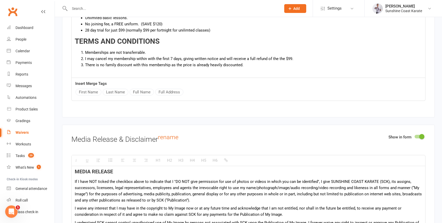
click at [252, 68] on li "There is no family discount with this membership as the price is already heavil…" at bounding box center [253, 65] width 337 height 6
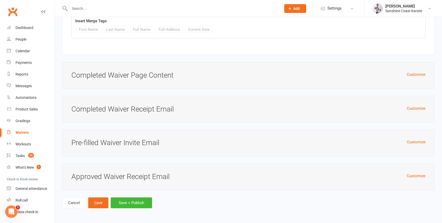
scroll to position [1807, 0]
click at [96, 201] on button "Save" at bounding box center [98, 202] width 20 height 11
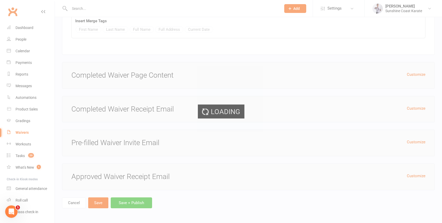
select select "100"
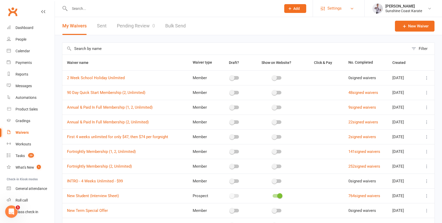
click at [344, 9] on link "Settings" at bounding box center [339, 9] width 36 height 12
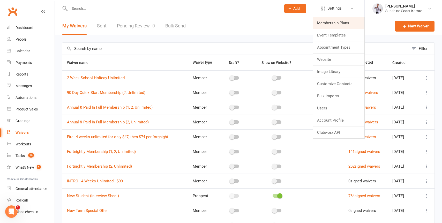
click at [332, 24] on link "Membership Plans" at bounding box center [338, 23] width 51 height 12
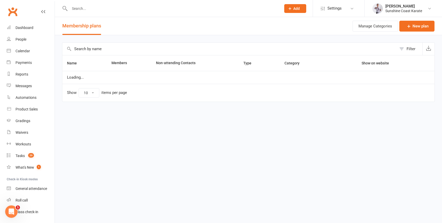
select select "100"
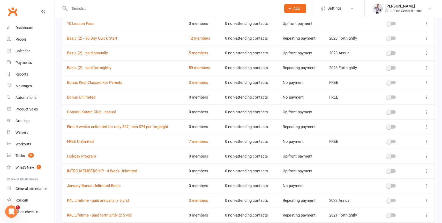
scroll to position [55, 0]
drag, startPoint x: 425, startPoint y: 169, endPoint x: 427, endPoint y: 144, distance: 25.6
drag, startPoint x: 426, startPoint y: 171, endPoint x: 424, endPoint y: 131, distance: 39.9
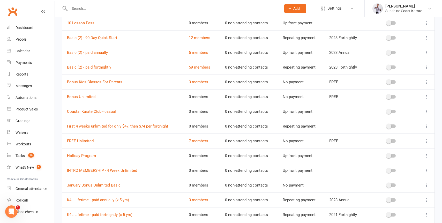
click at [427, 170] on icon at bounding box center [426, 170] width 5 height 5
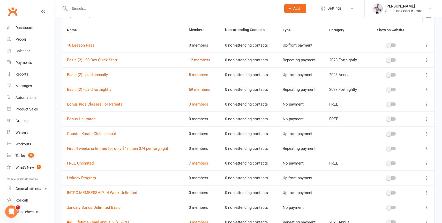
scroll to position [34, 0]
click at [106, 191] on link "INTRO MEMBERSHIP - 4 Week Unlimited" at bounding box center [102, 192] width 70 height 5
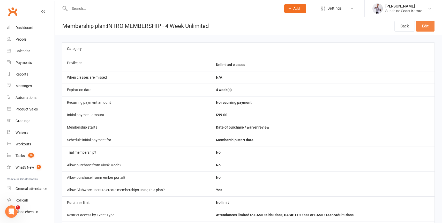
click at [424, 24] on link "Edit" at bounding box center [425, 26] width 18 height 11
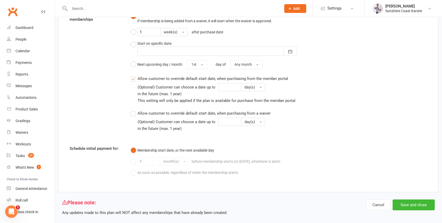
scroll to position [567, 0]
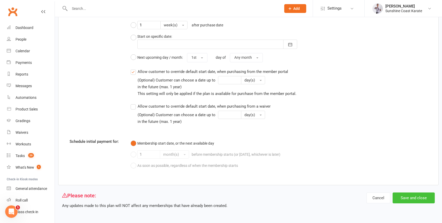
click at [416, 198] on button "Save and close" at bounding box center [414, 197] width 42 height 11
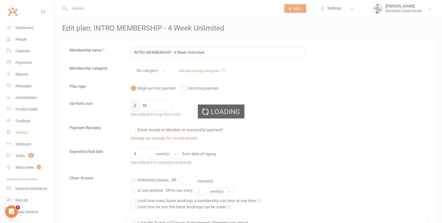
select select "100"
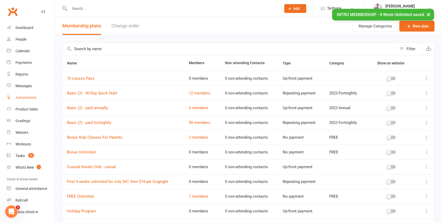
click at [24, 98] on div "Automations" at bounding box center [26, 97] width 21 height 4
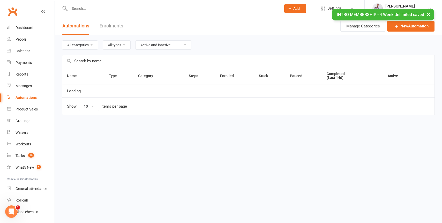
select select "100"
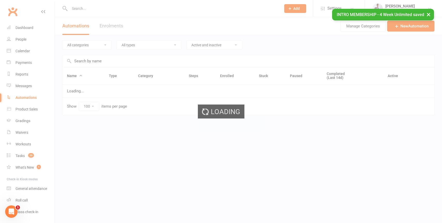
select select "100"
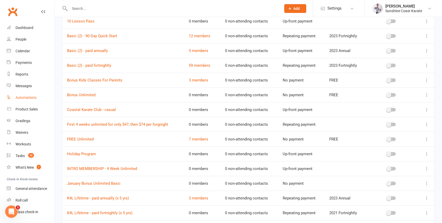
scroll to position [59, 0]
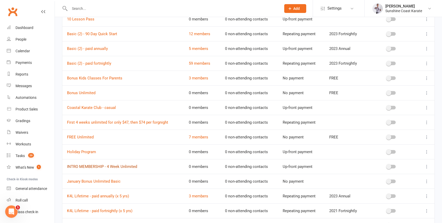
click at [85, 164] on link "INTRO MEMBERSHIP - 4 Week Unlimited" at bounding box center [102, 166] width 70 height 5
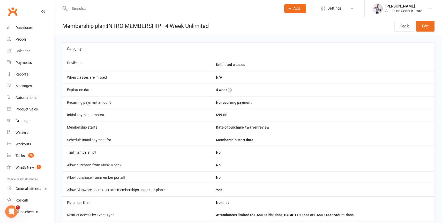
click at [118, 25] on h1 "Membership plan: INTRO MEMBERSHIP - 4 Week Unlimited" at bounding box center [132, 26] width 154 height 18
drag, startPoint x: 118, startPoint y: 25, endPoint x: 145, endPoint y: 26, distance: 27.4
click at [145, 26] on h1 "Membership plan: INTRO MEMBERSHIP - 4 Week Unlimited" at bounding box center [132, 26] width 154 height 18
copy h1 "INTRO MEMBERSHIP"
click at [23, 97] on div "Automations" at bounding box center [26, 97] width 21 height 4
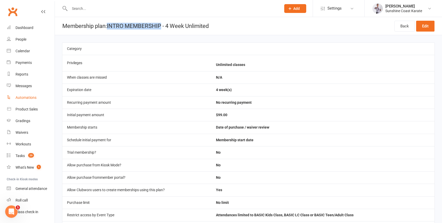
select select "100"
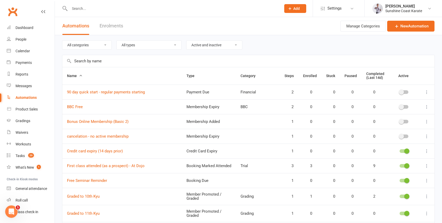
click at [115, 61] on input "text" at bounding box center [248, 61] width 372 height 12
type input "payment"
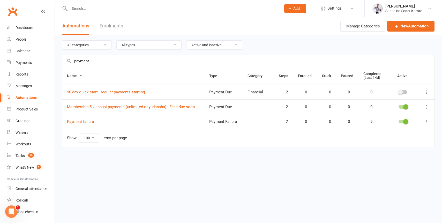
click at [425, 121] on icon at bounding box center [426, 121] width 5 height 5
click at [400, 134] on link "Edit" at bounding box center [403, 131] width 51 height 10
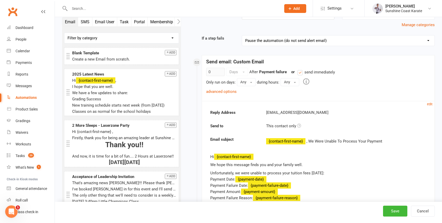
scroll to position [42, 0]
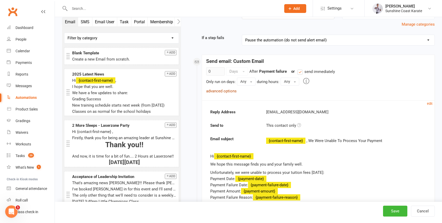
click at [226, 91] on link "advanced options" at bounding box center [221, 91] width 31 height 5
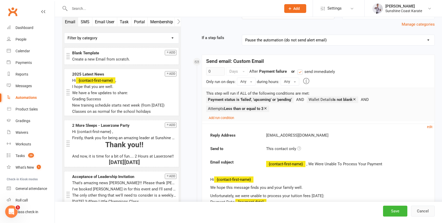
click at [421, 209] on button "Cancel" at bounding box center [423, 211] width 24 height 11
select select "100"
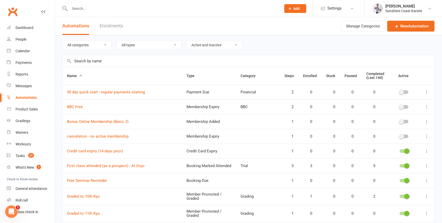
click at [297, 7] on span "Add" at bounding box center [296, 8] width 6 height 4
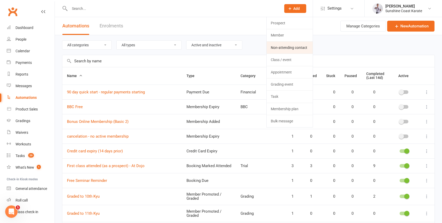
click at [288, 47] on link "Non-attending contact" at bounding box center [290, 48] width 46 height 12
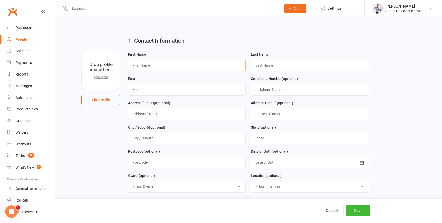
click at [152, 62] on input "text" at bounding box center [187, 65] width 118 height 12
paste input "[PERSON_NAME]"
click at [145, 66] on input "[PERSON_NAME]" at bounding box center [187, 65] width 118 height 12
type input "[PERSON_NAME]"
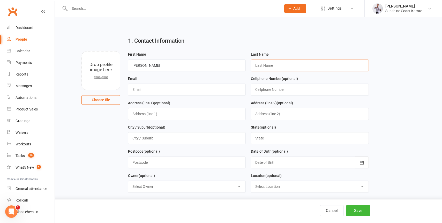
click at [284, 65] on input "text" at bounding box center [310, 65] width 118 height 12
paste input "[PERSON_NAME]"
type input "[PERSON_NAME]"
click at [163, 91] on input "text" at bounding box center [187, 90] width 118 height 12
paste input "[EMAIL_ADDRESS][DOMAIN_NAME]"
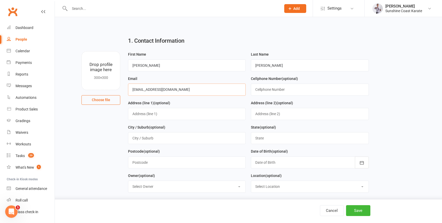
type input "[EMAIL_ADDRESS][DOMAIN_NAME]"
click at [277, 91] on input "text" at bounding box center [310, 90] width 118 height 12
paste input "0433678496"
type input "0433678496"
click at [364, 210] on button "Save" at bounding box center [358, 210] width 24 height 11
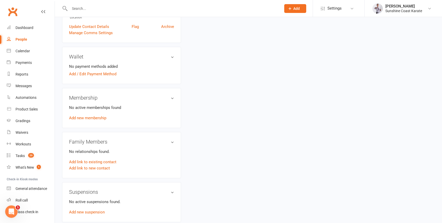
scroll to position [130, 0]
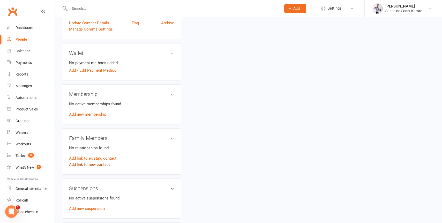
click at [88, 168] on link "Add link to new contact" at bounding box center [89, 164] width 41 height 6
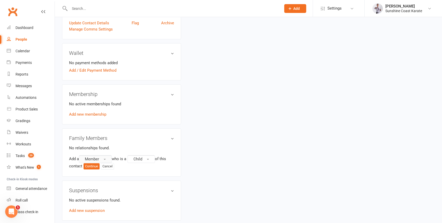
click at [94, 161] on span "Member" at bounding box center [92, 159] width 14 height 5
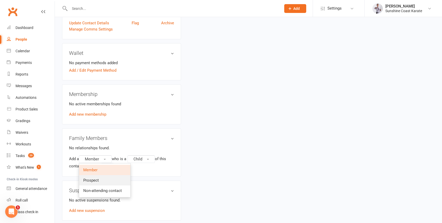
click at [99, 181] on link "Prospect" at bounding box center [104, 180] width 51 height 10
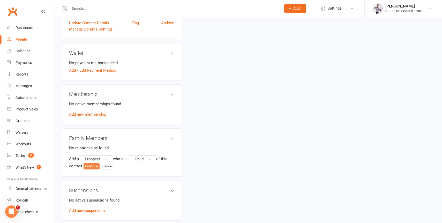
click at [94, 169] on button "Continue" at bounding box center [92, 166] width 16 height 6
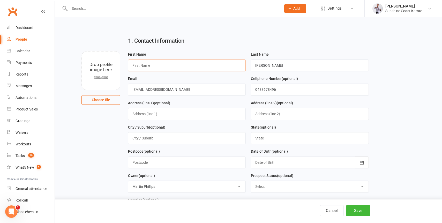
click at [181, 69] on input "text" at bounding box center [187, 65] width 118 height 12
paste input "Jax"
type input "Jax"
click at [361, 208] on button "Save" at bounding box center [358, 210] width 24 height 11
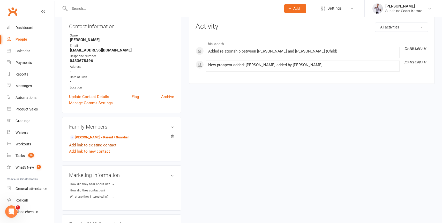
scroll to position [56, 0]
click at [93, 154] on link "Add link to new contact" at bounding box center [89, 151] width 41 height 6
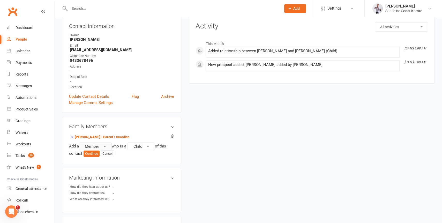
click at [103, 149] on button "Member" at bounding box center [95, 147] width 33 height 8
click at [96, 170] on span "Prospect" at bounding box center [91, 167] width 16 height 5
click at [93, 157] on button "Continue" at bounding box center [92, 154] width 16 height 6
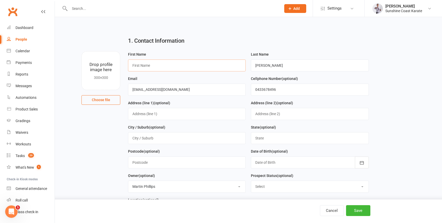
click at [156, 67] on input "text" at bounding box center [187, 65] width 118 height 12
paste input "[PERSON_NAME]"
click at [155, 67] on input "[PERSON_NAME]" at bounding box center [187, 65] width 118 height 12
type input "Max"
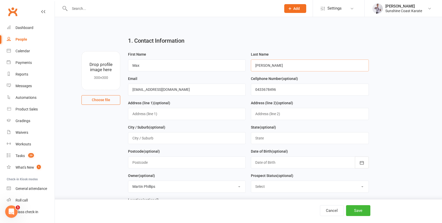
click at [263, 65] on input "[PERSON_NAME]" at bounding box center [310, 65] width 118 height 12
paste input "Bergma"
type input "[PERSON_NAME]"
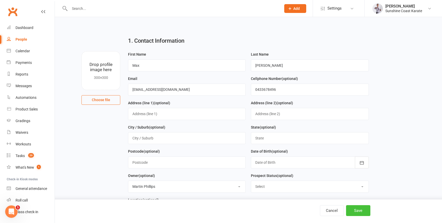
click at [358, 209] on button "Save" at bounding box center [358, 210] width 24 height 11
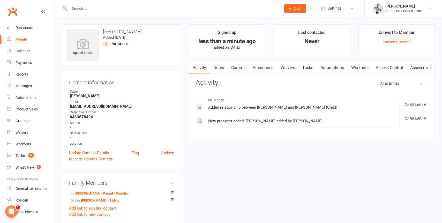
click at [264, 68] on link "Attendance" at bounding box center [263, 68] width 28 height 12
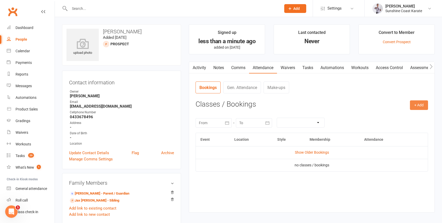
click at [423, 104] on button "+ Add" at bounding box center [419, 104] width 18 height 9
click at [401, 119] on link "Book Event" at bounding box center [402, 117] width 51 height 10
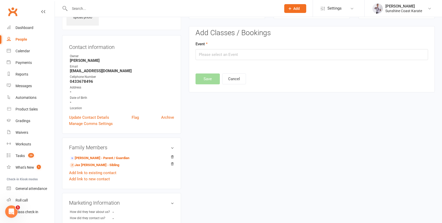
scroll to position [35, 0]
click at [290, 53] on input "text" at bounding box center [312, 54] width 233 height 11
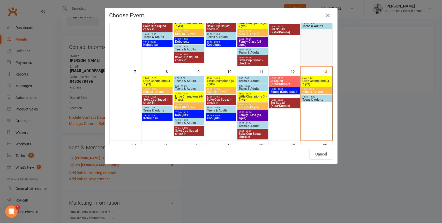
scroll to position [65, 0]
click at [314, 90] on span "Kids (8-12 yrs)" at bounding box center [316, 91] width 29 height 3
type input "Kids (8-12 yrs) - [DATE] 9:30:00 AM"
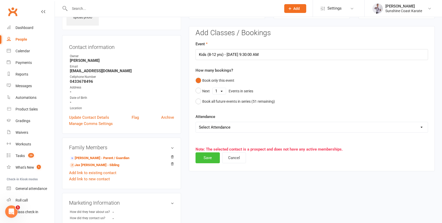
click at [202, 160] on button "Save" at bounding box center [208, 157] width 24 height 11
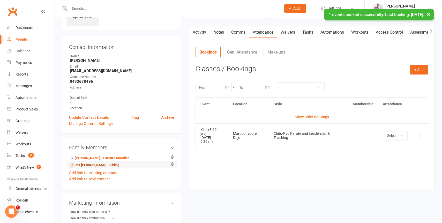
click at [94, 168] on link "Jax [PERSON_NAME] - Sibling" at bounding box center [94, 164] width 49 height 5
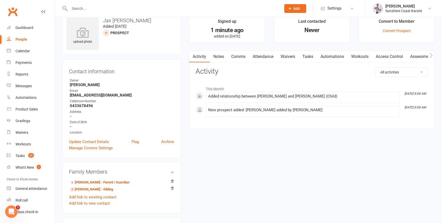
scroll to position [12, 0]
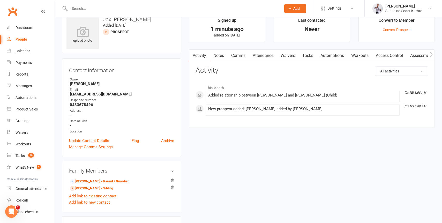
click at [266, 54] on link "Attendance" at bounding box center [263, 56] width 28 height 12
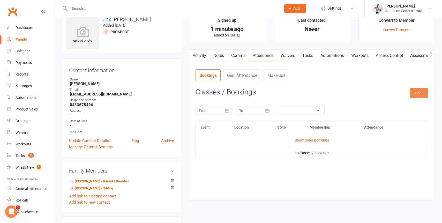
click at [417, 92] on button "+ Add" at bounding box center [419, 92] width 18 height 9
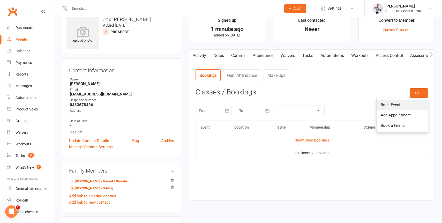
click at [397, 106] on link "Book Event" at bounding box center [402, 105] width 51 height 10
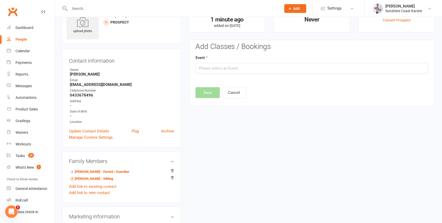
scroll to position [35, 0]
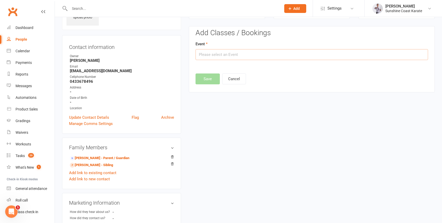
click at [236, 54] on input "text" at bounding box center [312, 54] width 233 height 11
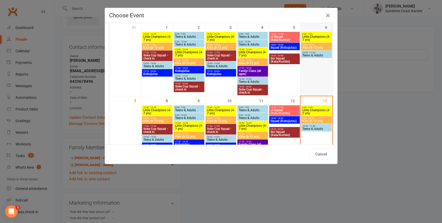
scroll to position [42, 0]
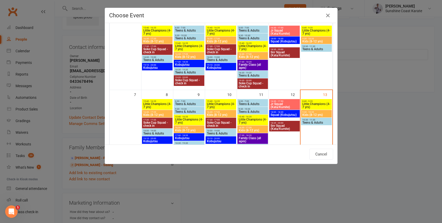
click at [314, 112] on span "9:30 - 10:20" at bounding box center [316, 112] width 29 height 2
type input "Kids (8-12 yrs) - [DATE] 9:30:00 AM"
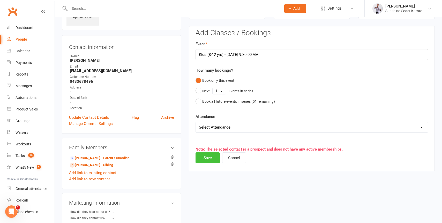
click at [206, 157] on button "Save" at bounding box center [208, 157] width 24 height 11
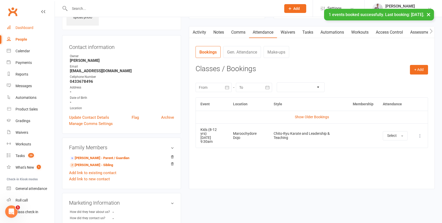
click at [24, 27] on div "Dashboard" at bounding box center [25, 28] width 18 height 4
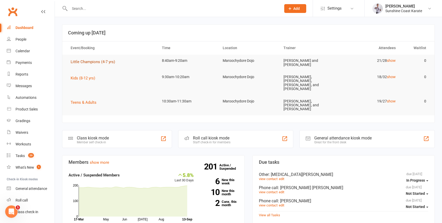
click at [79, 59] on button "Little Champions (4-7 yrs)" at bounding box center [95, 62] width 48 height 6
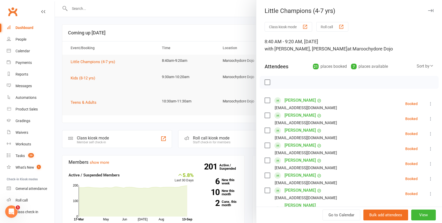
click at [83, 77] on div at bounding box center [248, 111] width 387 height 223
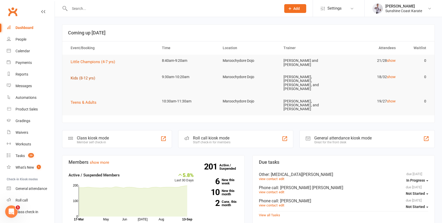
click at [83, 77] on span "Kids (8-12 yrs)" at bounding box center [83, 78] width 25 height 5
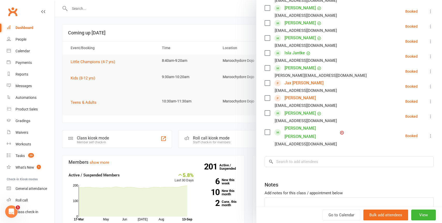
scroll to position [244, 0]
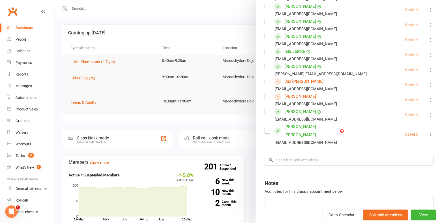
click at [82, 98] on div at bounding box center [248, 111] width 387 height 223
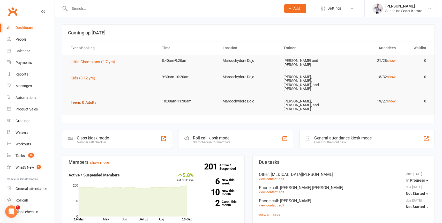
click at [85, 100] on span "Teens & Adults" at bounding box center [84, 102] width 26 height 5
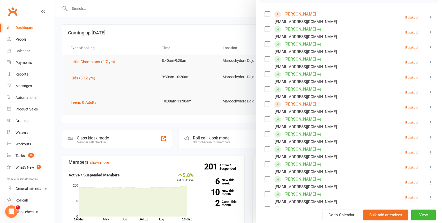
scroll to position [86, 0]
click at [296, 104] on link "[PERSON_NAME]" at bounding box center [300, 105] width 31 height 8
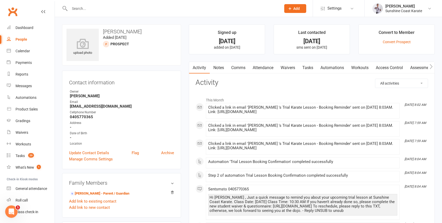
click at [105, 31] on h3 "[PERSON_NAME]" at bounding box center [121, 32] width 110 height 6
drag, startPoint x: 105, startPoint y: 31, endPoint x: 132, endPoint y: 32, distance: 26.7
click at [132, 32] on h3 "[PERSON_NAME]" at bounding box center [121, 32] width 110 height 6
copy h3 "[PERSON_NAME]"
